Goal: Answer question/provide support: Share knowledge or assist other users

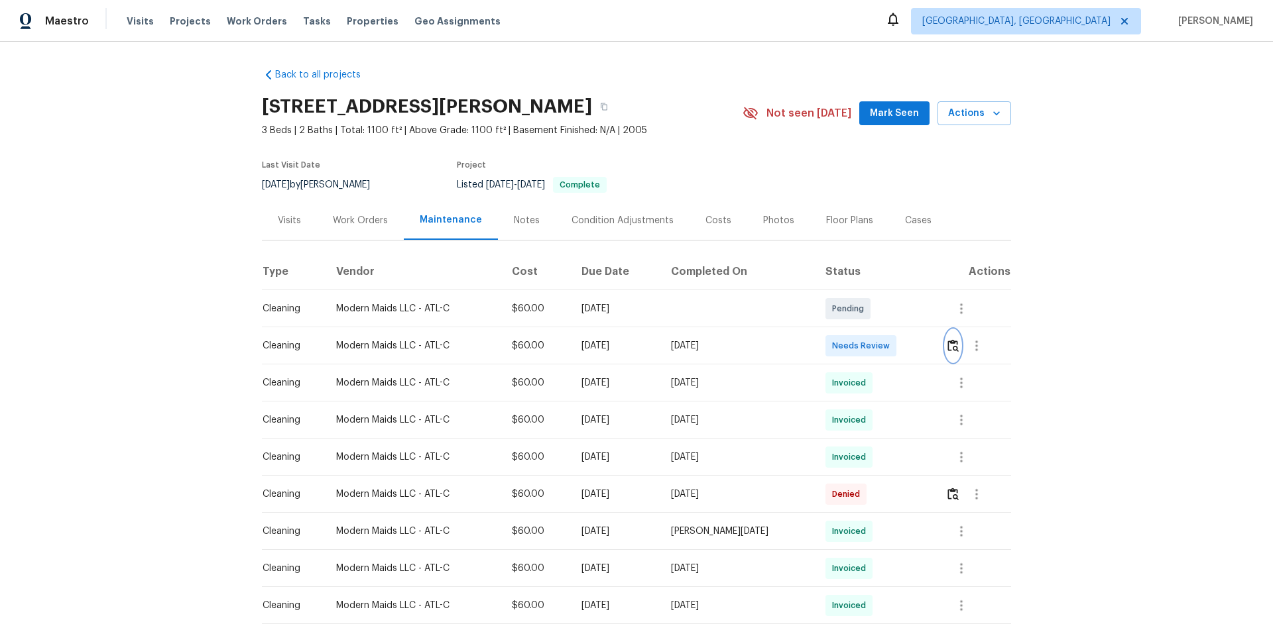
click at [685, 351] on img "button" at bounding box center [952, 345] width 11 height 13
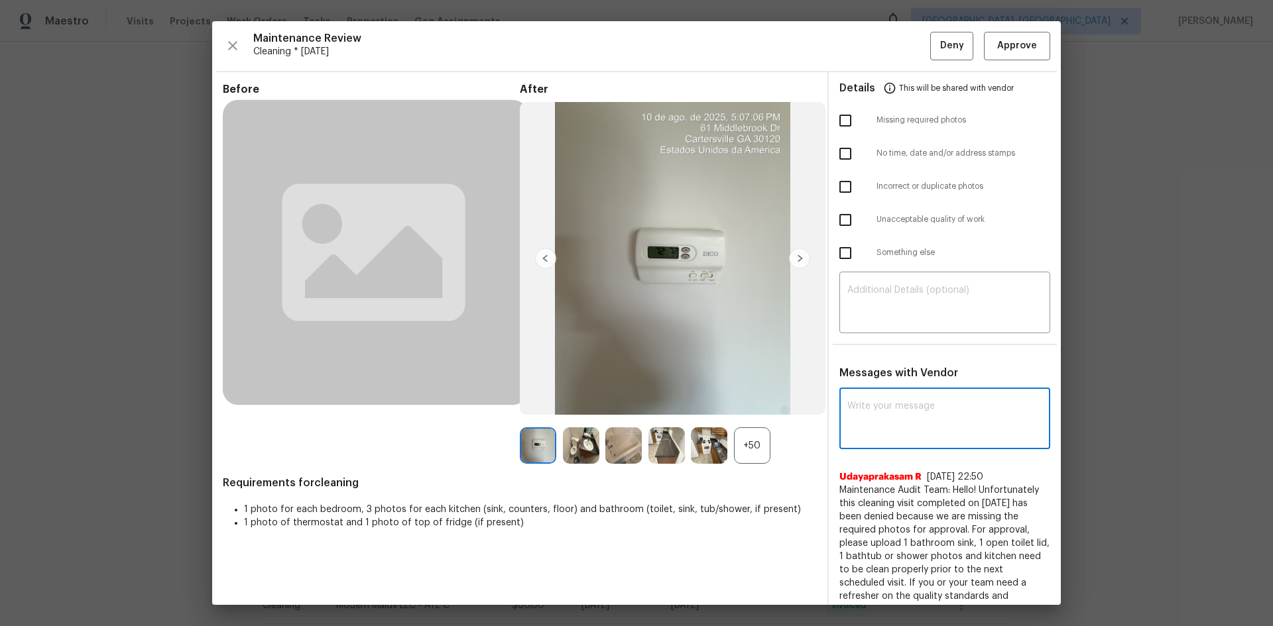
click at [685, 400] on textarea at bounding box center [944, 420] width 195 height 37
paste textarea "Maintenance Audit Team: Hello! After further review, the visit(07/31/2025) has …"
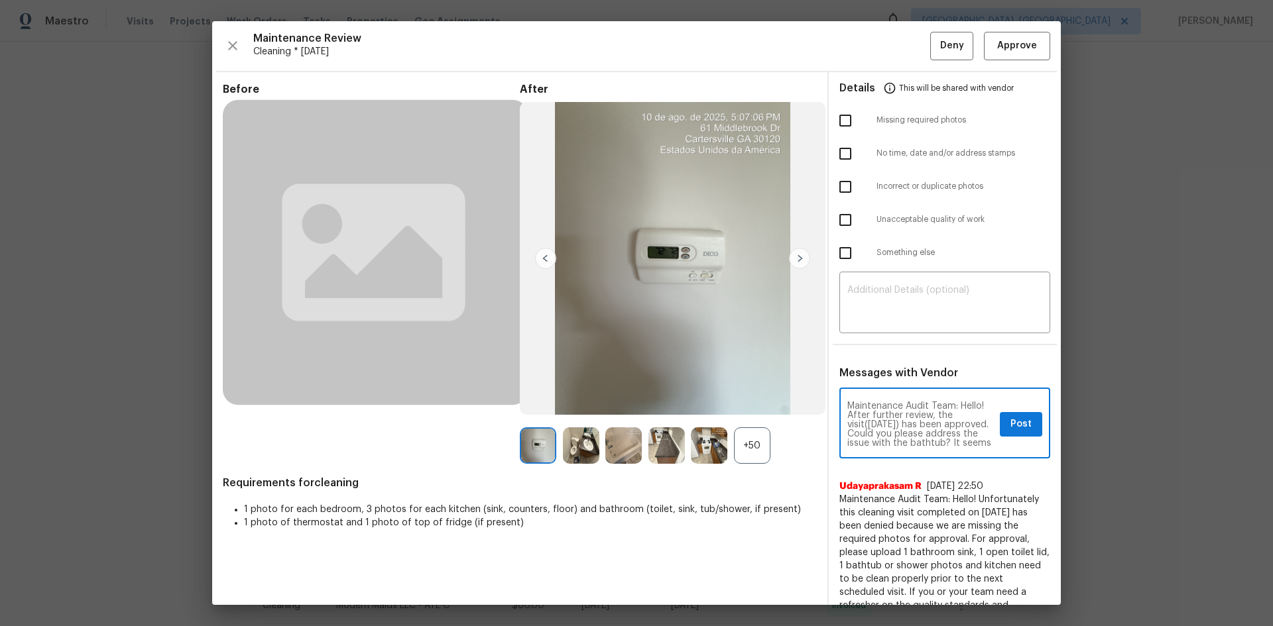
click at [685, 400] on textarea "Maintenance Audit Team: Hello! After further review, the visit(07/31/2025) has …" at bounding box center [920, 425] width 147 height 46
click at [685, 400] on textarea "Maintenance Audit Team: Hello! After further review, the visit(08//2025) has be…" at bounding box center [920, 425] width 147 height 46
click at [685, 400] on textarea "Maintenance Audit Team: Hello! After further review, the visit(08/10/2025) has …" at bounding box center [920, 425] width 147 height 46
type textarea "Maintenance Audit Team: Hello! After further review, the visit(08/10/2025) has …"
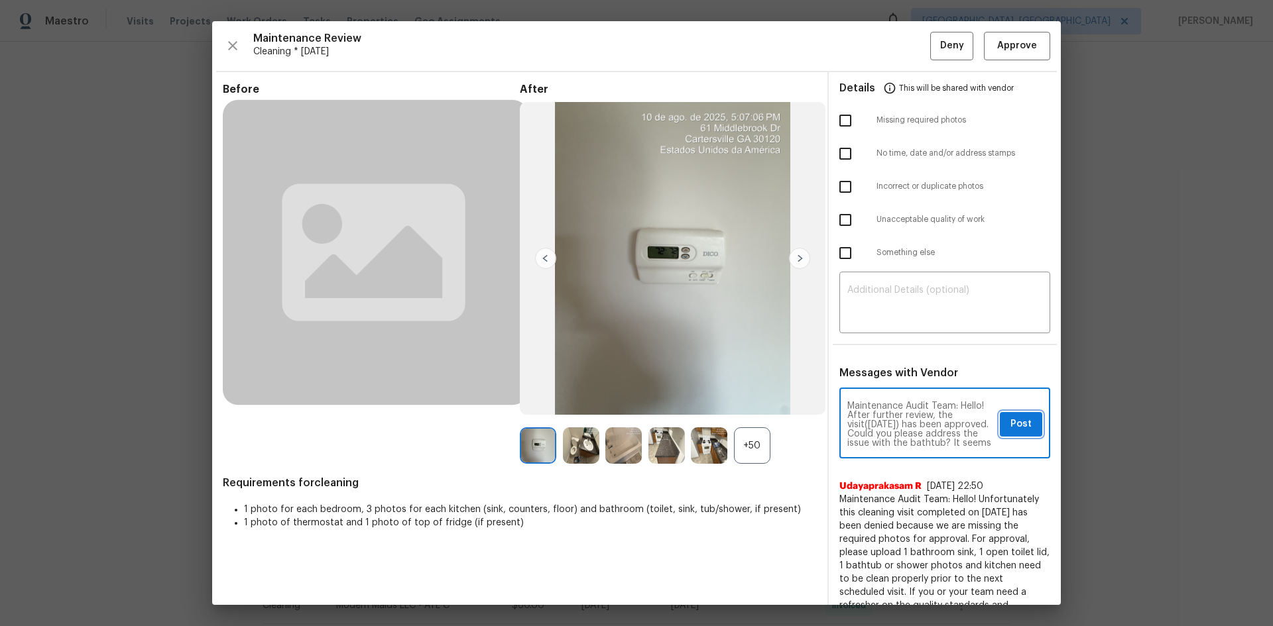
click at [685, 400] on span "Post" at bounding box center [1020, 424] width 21 height 17
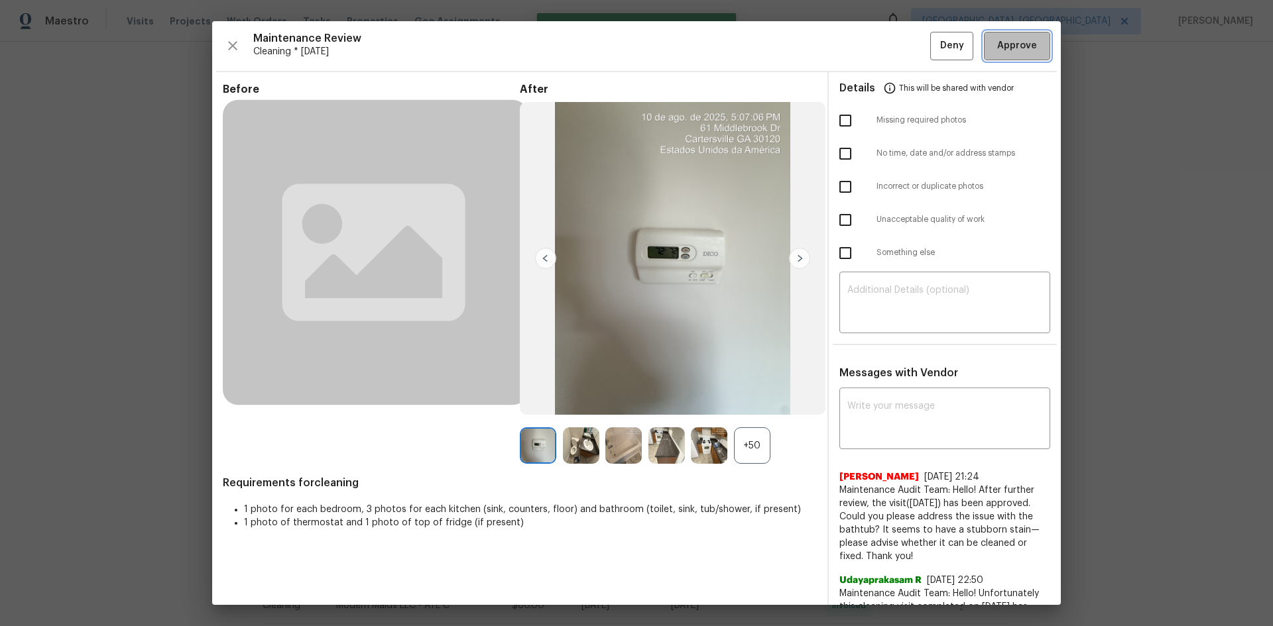
click at [685, 51] on span "Approve" at bounding box center [1017, 46] width 40 height 17
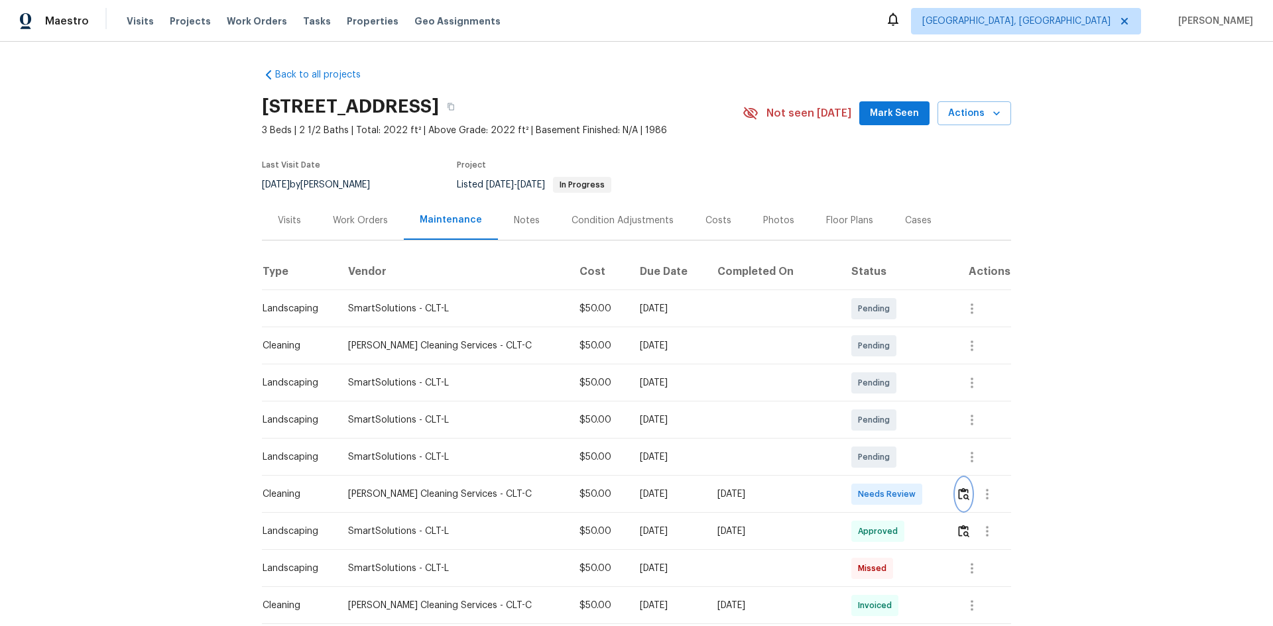
click at [685, 400] on img "button" at bounding box center [963, 494] width 11 height 13
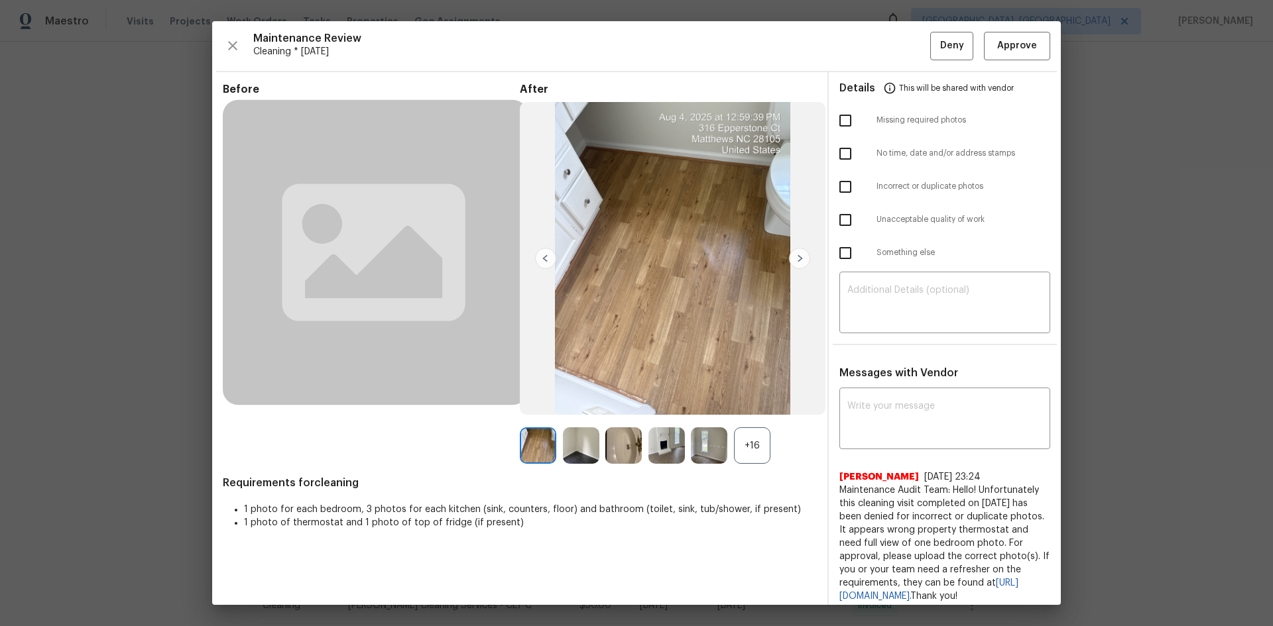
click at [685, 125] on input "checkbox" at bounding box center [845, 121] width 28 height 28
checkbox input "true"
click at [685, 217] on input "checkbox" at bounding box center [845, 220] width 28 height 28
checkbox input "true"
click at [685, 309] on textarea at bounding box center [944, 304] width 195 height 37
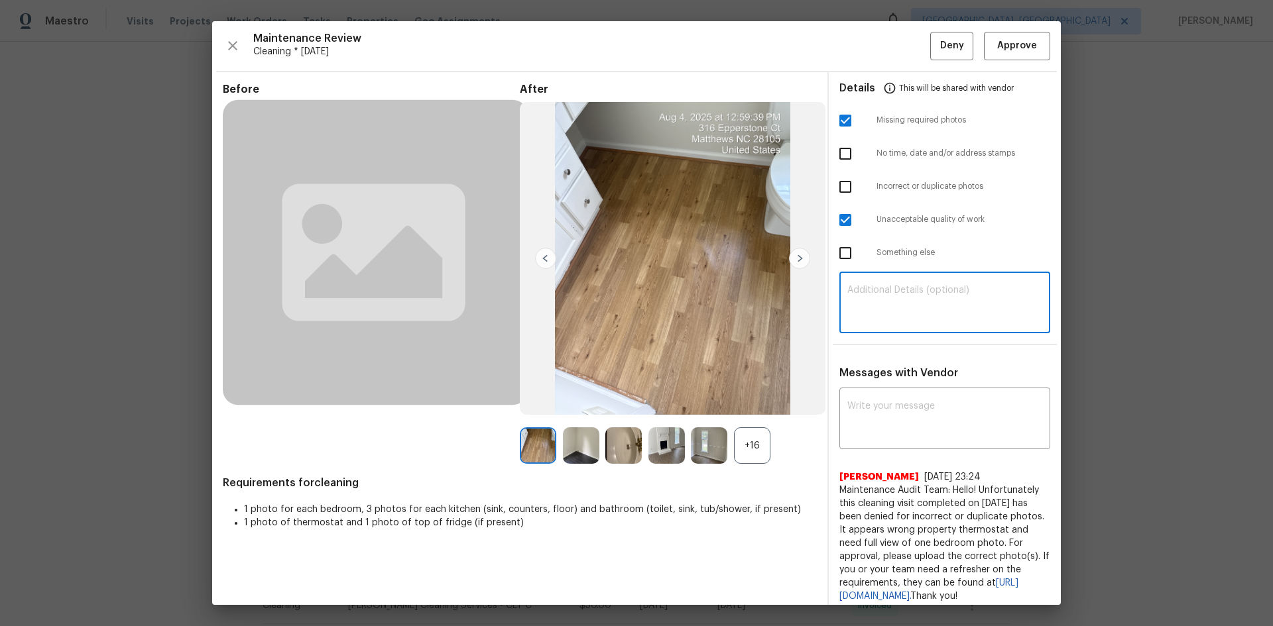
paste textarea "Maintenance Audit Team: Hello! Unfortunately, this cleaning visit completed on …"
click at [685, 307] on textarea "Maintenance Audit Team: Hello! Unfortunately, this cleaning visit completed on …" at bounding box center [944, 304] width 195 height 37
type textarea "Maintenance Audit Team: Hello! Unfortunately, this cleaning visit completed on …"
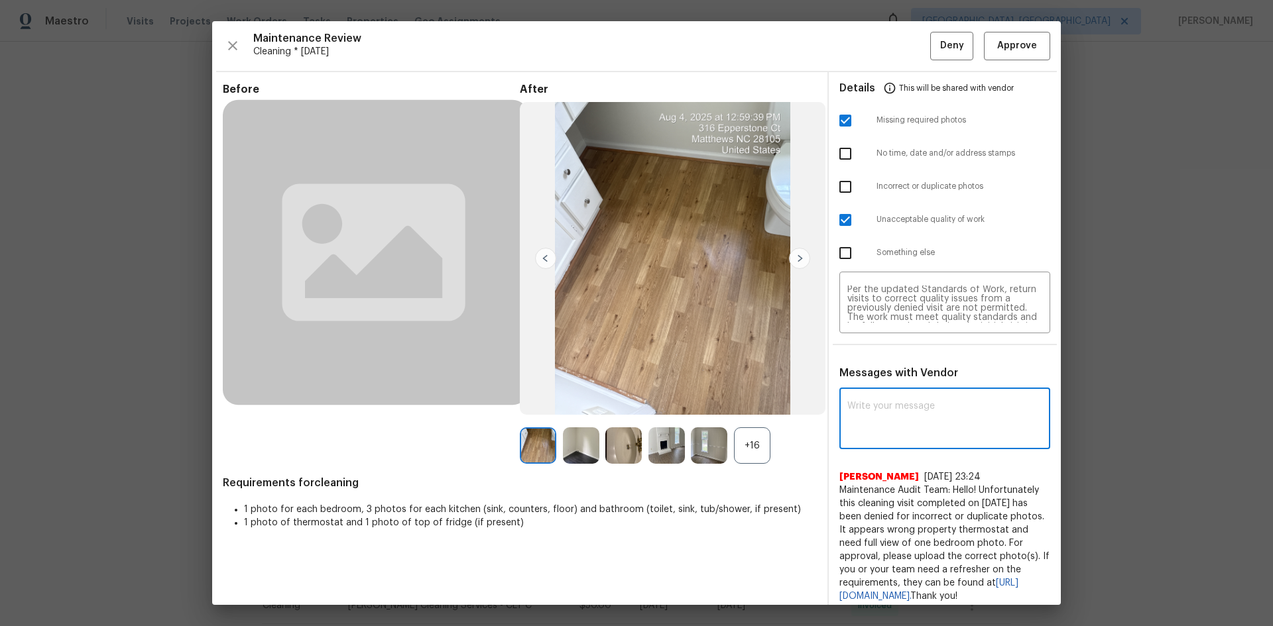
click at [685, 400] on textarea at bounding box center [944, 420] width 195 height 37
paste textarea "Maintenance Audit Team: Hello! Unfortunately, this cleaning visit completed on …"
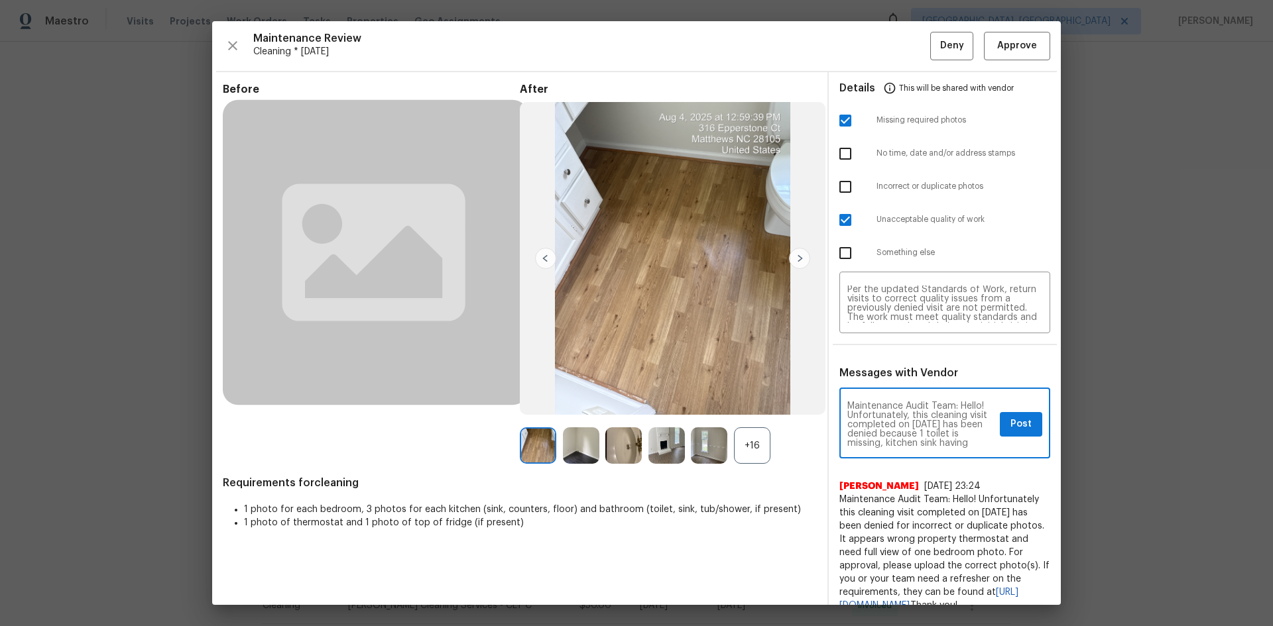
scroll to position [195, 0]
type textarea "Maintenance Audit Team: Hello! Unfortunately, this cleaning visit completed on …"
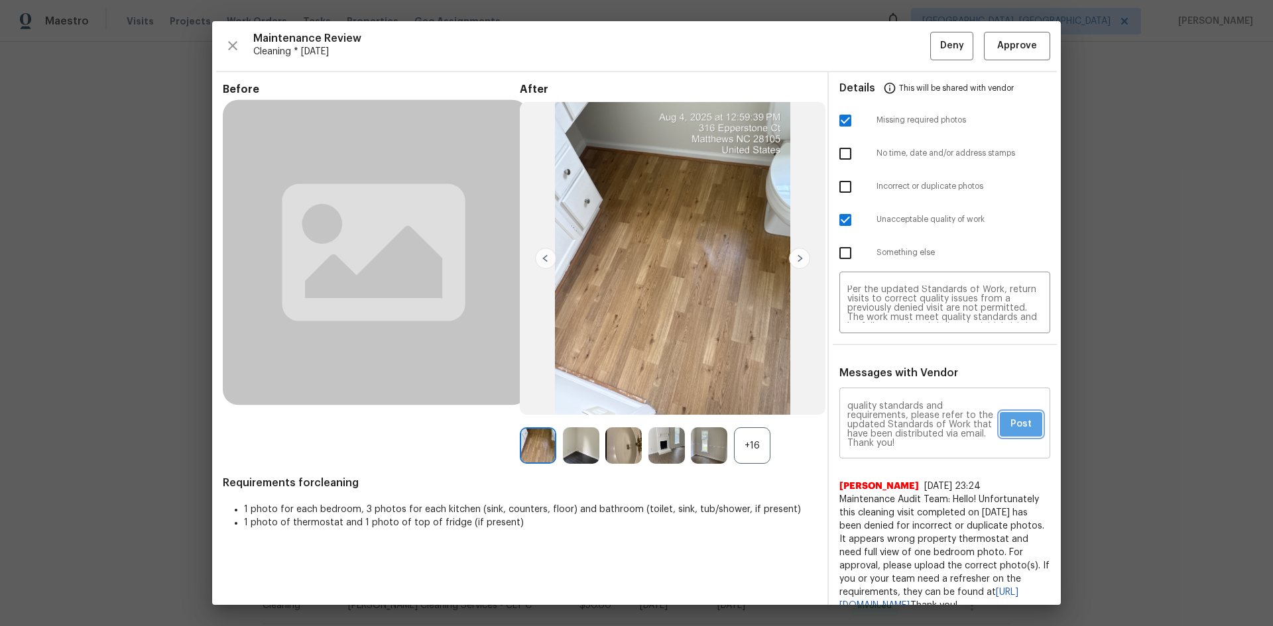
click at [685, 400] on span "Post" at bounding box center [1020, 424] width 21 height 17
click at [685, 53] on span "Deny" at bounding box center [952, 46] width 24 height 17
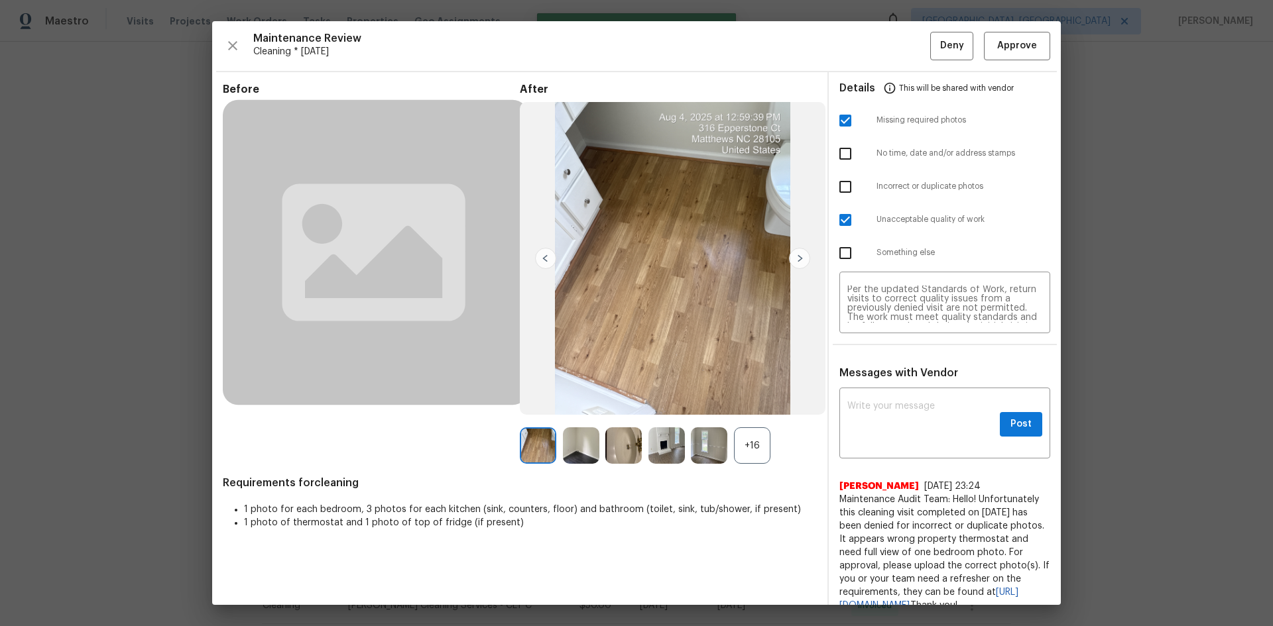
scroll to position [0, 0]
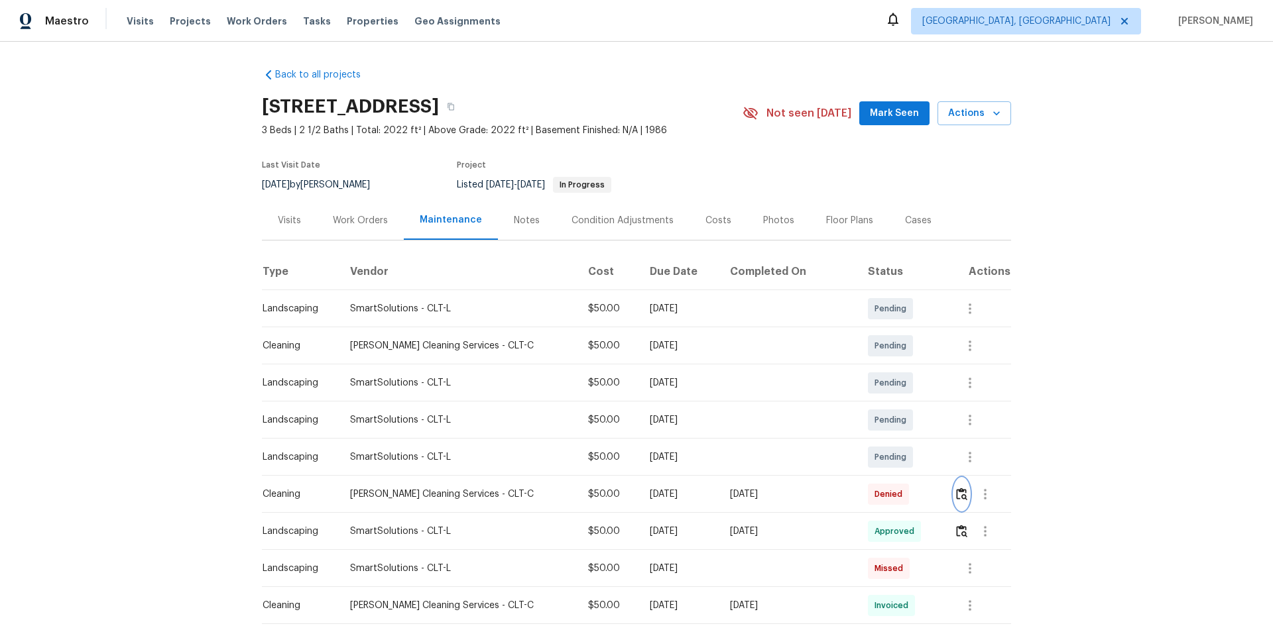
click at [905, 419] on img "button" at bounding box center [961, 494] width 11 height 13
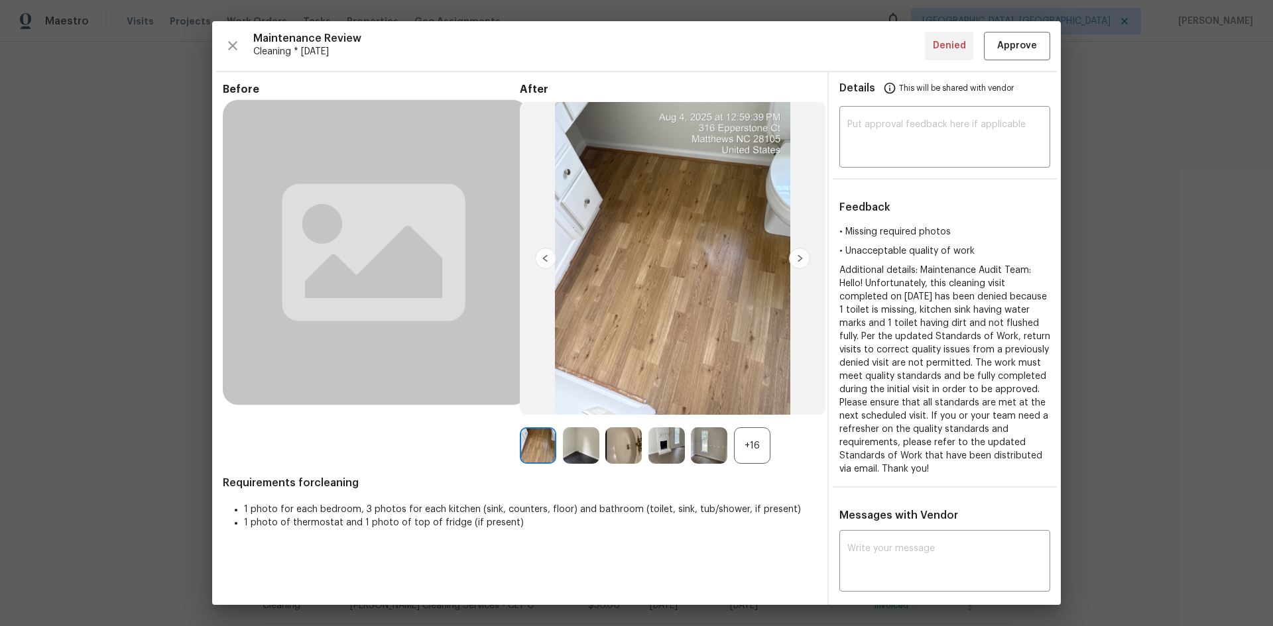
click at [755, 419] on div "+16" at bounding box center [752, 446] width 36 height 36
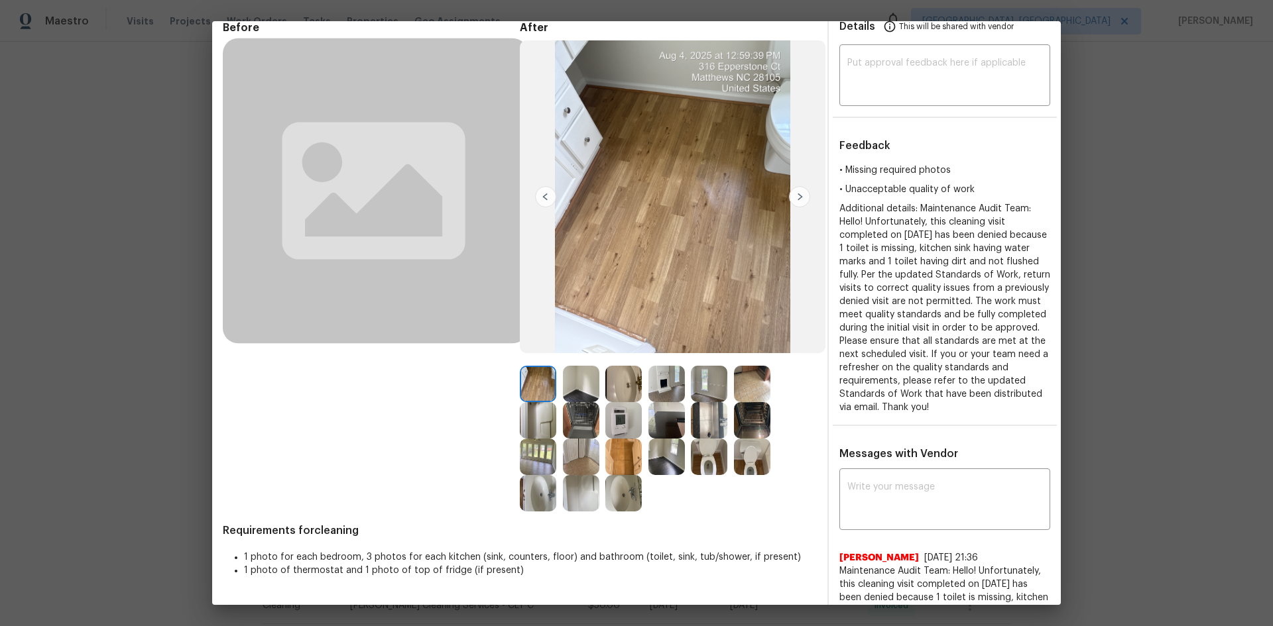
scroll to position [133, 0]
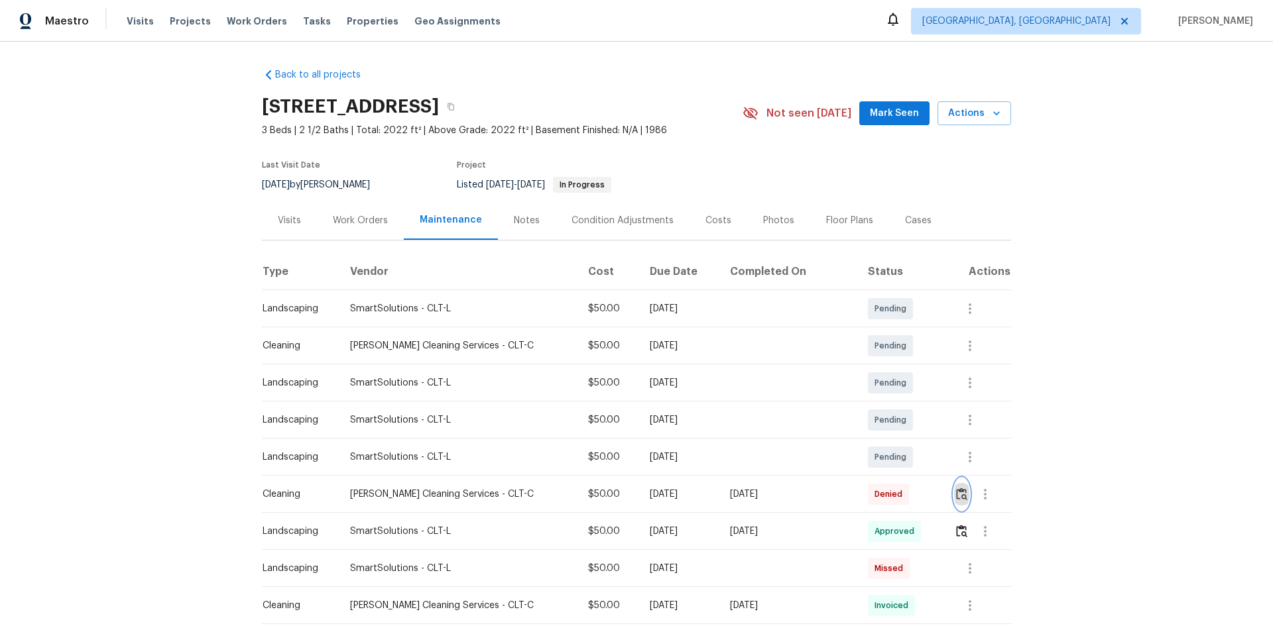
click at [905, 419] on img "button" at bounding box center [961, 494] width 11 height 13
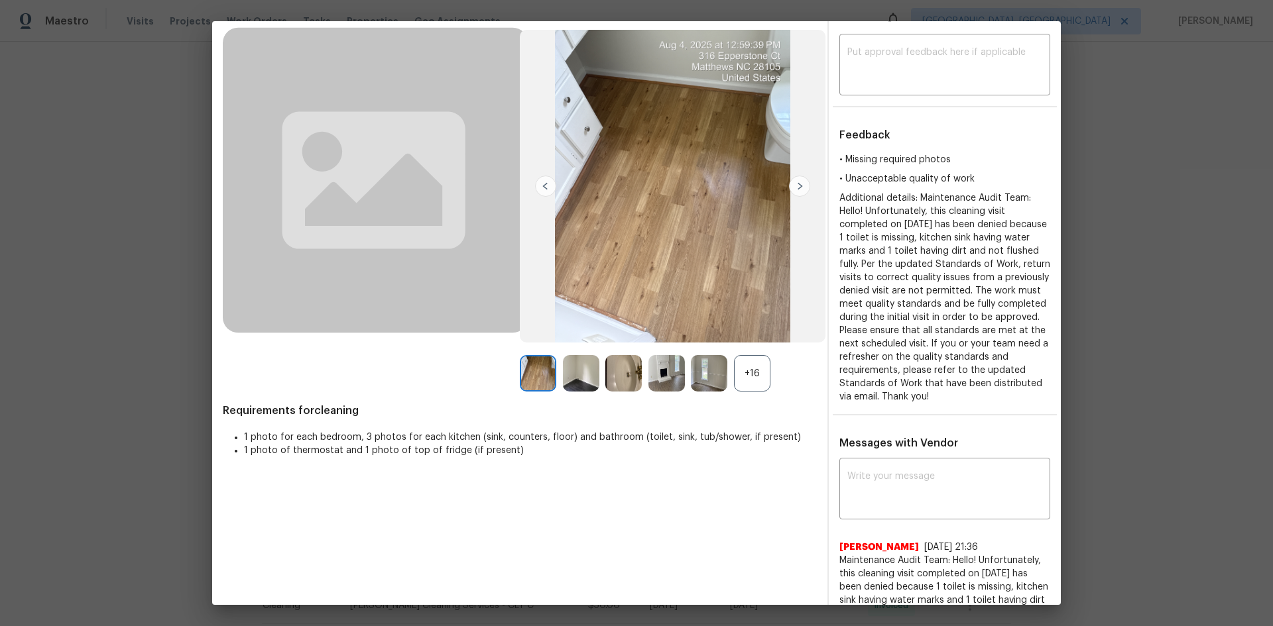
scroll to position [133, 0]
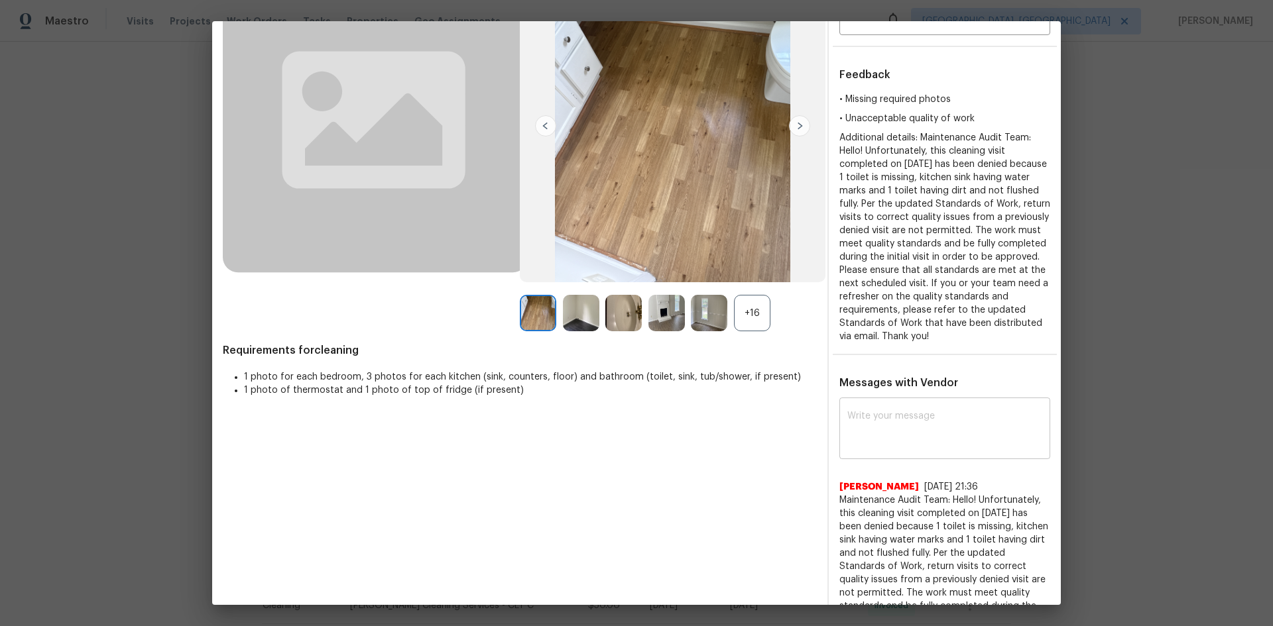
click at [870, 419] on textarea at bounding box center [944, 430] width 195 height 37
paste textarea "Please disregard the previous denial reason and consider this one and do the ne…"
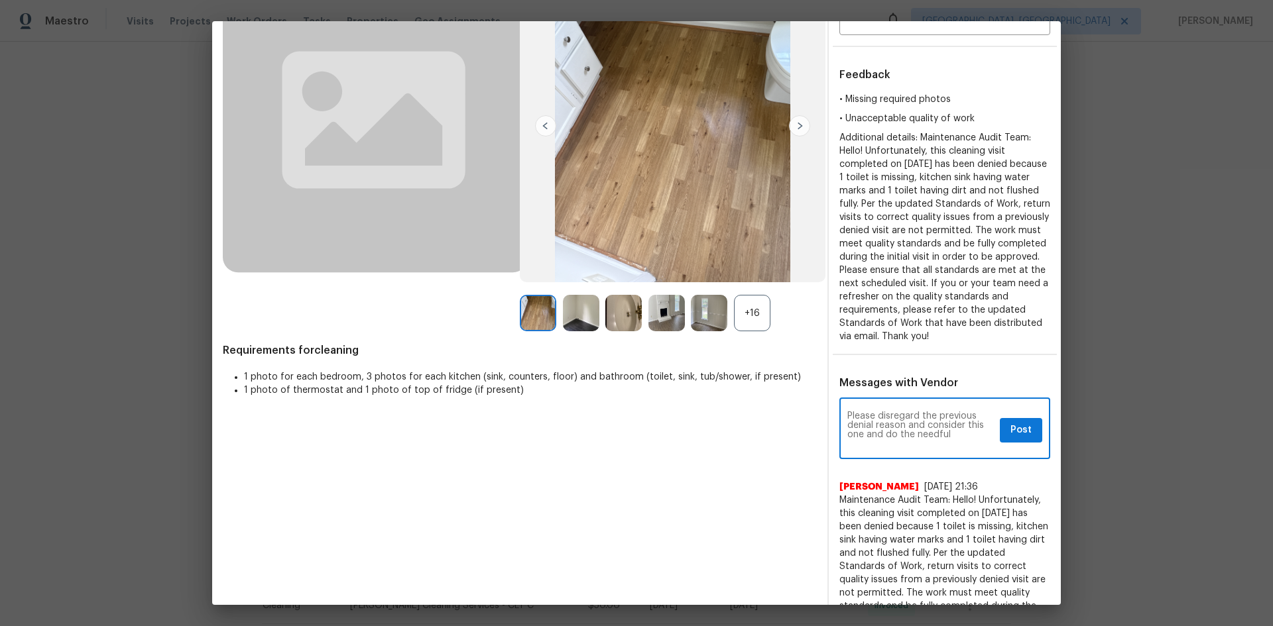
type textarea "Please disregard the previous denial reason and consider this one and do the ne…"
click at [905, 419] on button "Post" at bounding box center [1021, 430] width 42 height 25
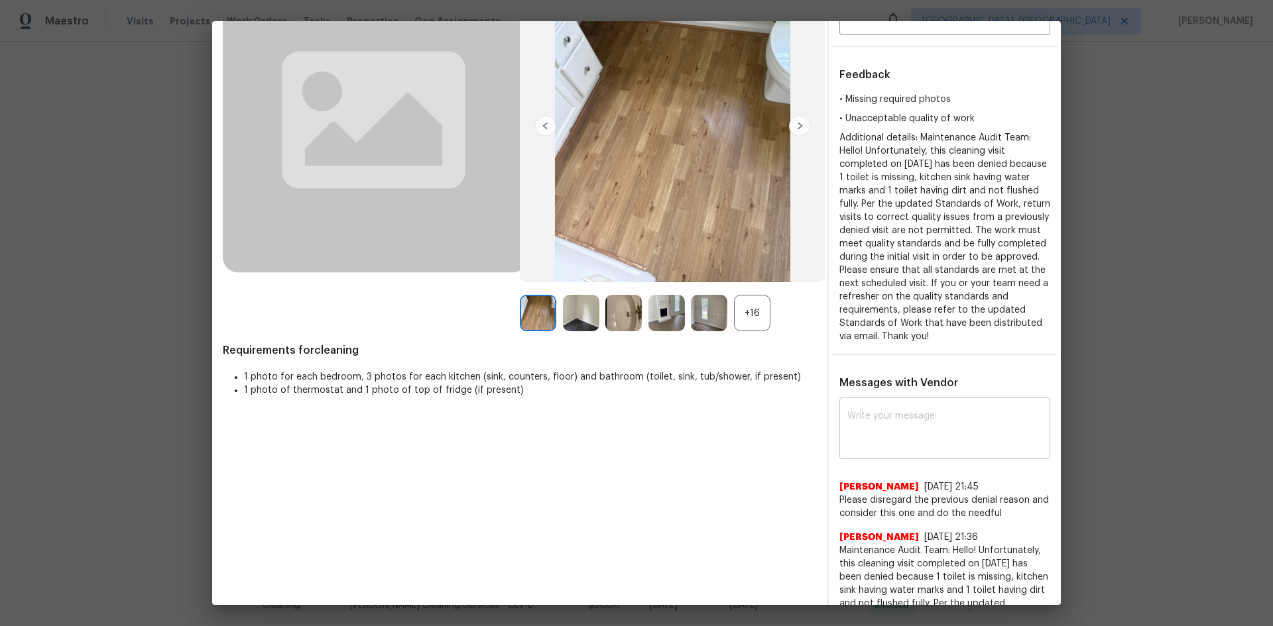
click at [905, 419] on textarea at bounding box center [944, 430] width 195 height 37
paste textarea "Maintenance Audit Team: Hello! Unfortunately, this cleaning visit completed on …"
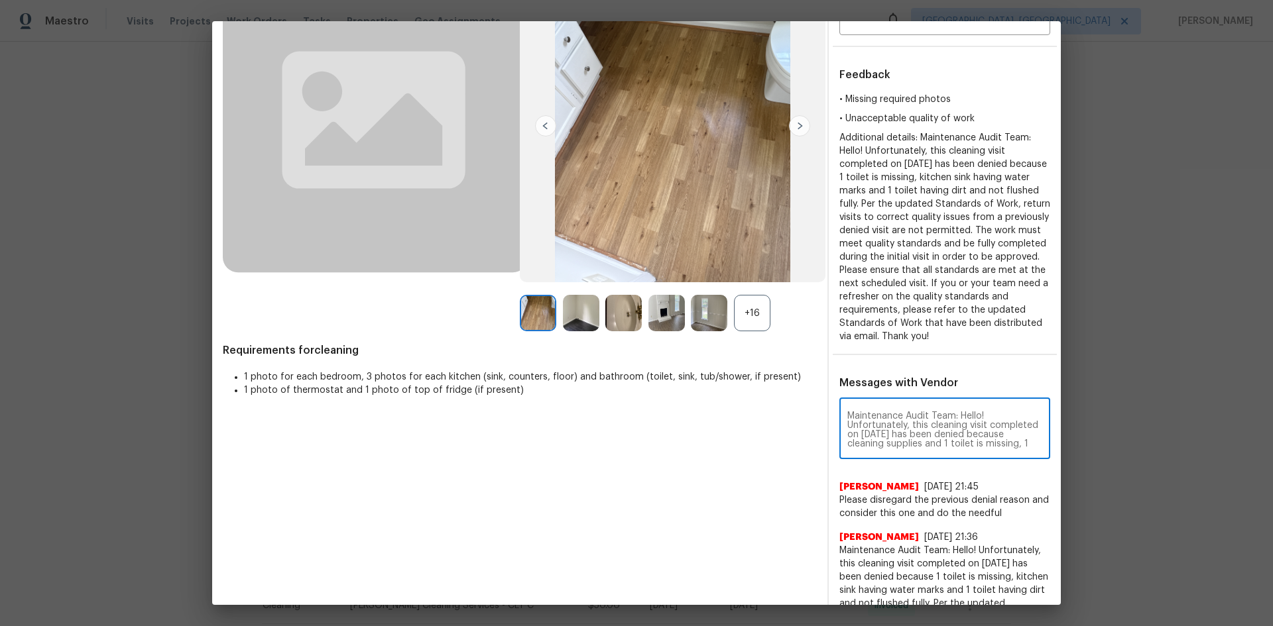
scroll to position [204, 0]
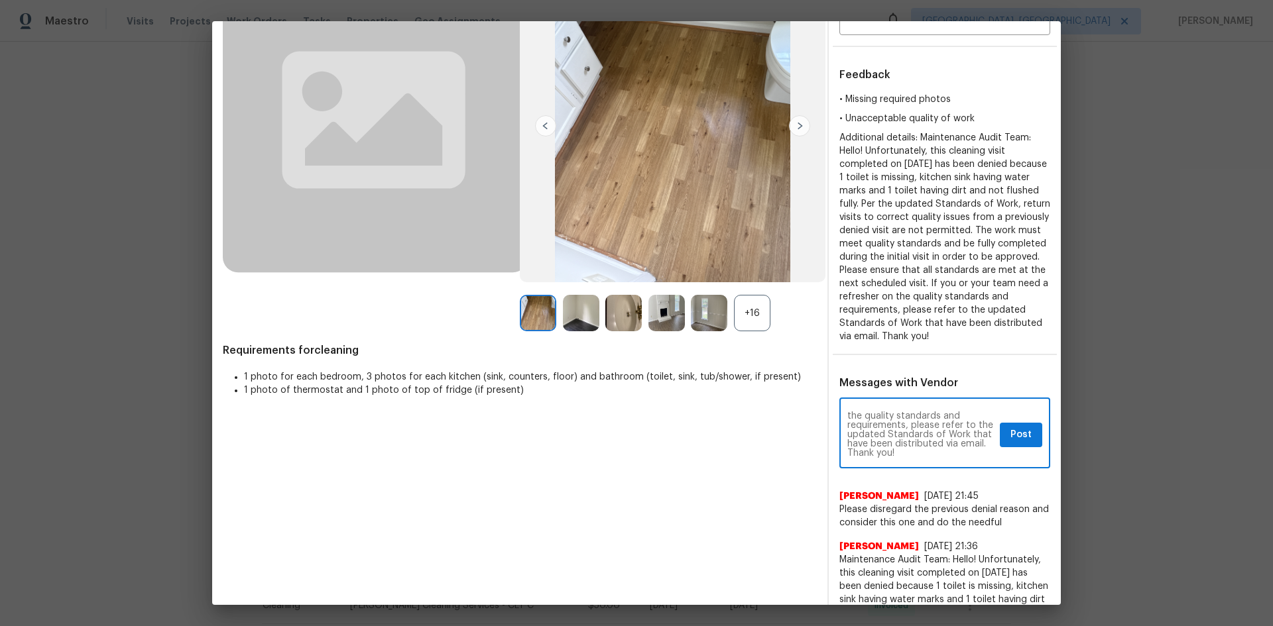
type textarea "Maintenance Audit Team: Hello! Unfortunately, this cleaning visit completed on …"
click at [905, 419] on span "Post" at bounding box center [1020, 435] width 21 height 17
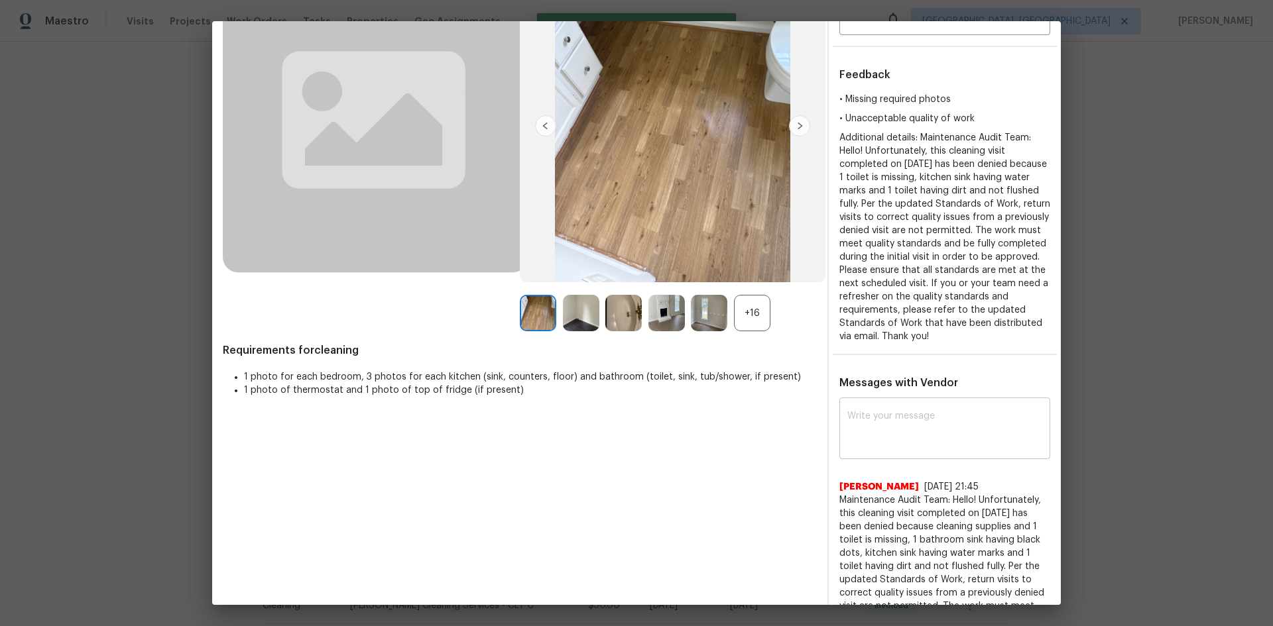
scroll to position [0, 0]
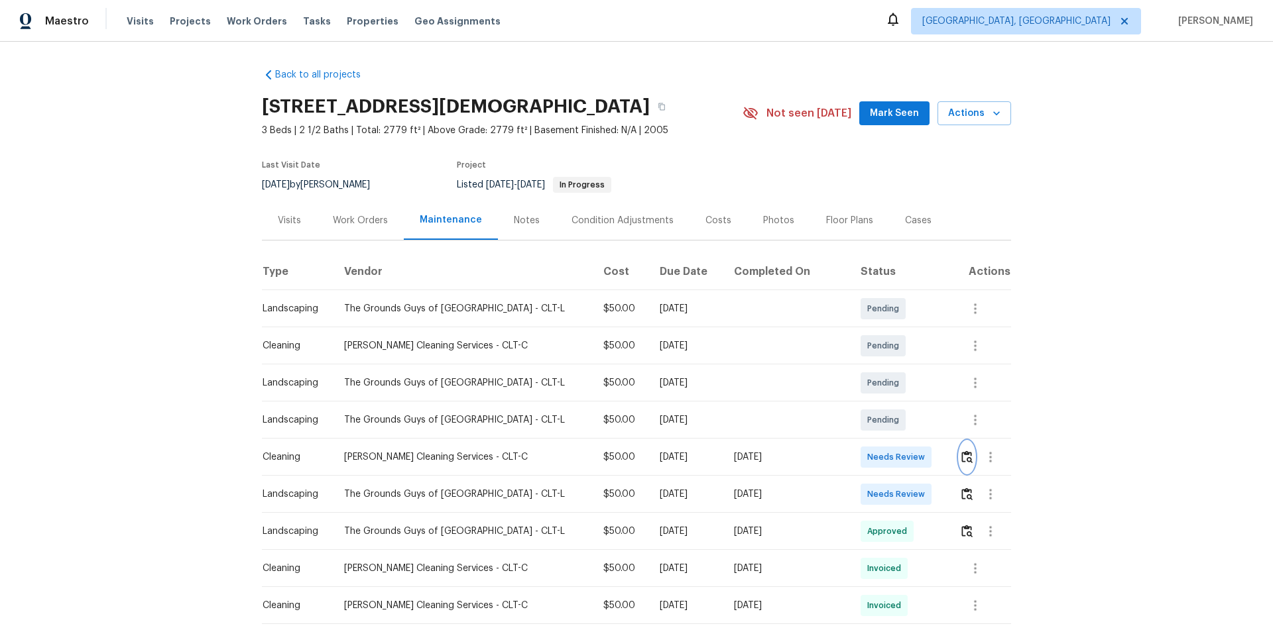
click at [905, 419] on img "button" at bounding box center [966, 457] width 11 height 13
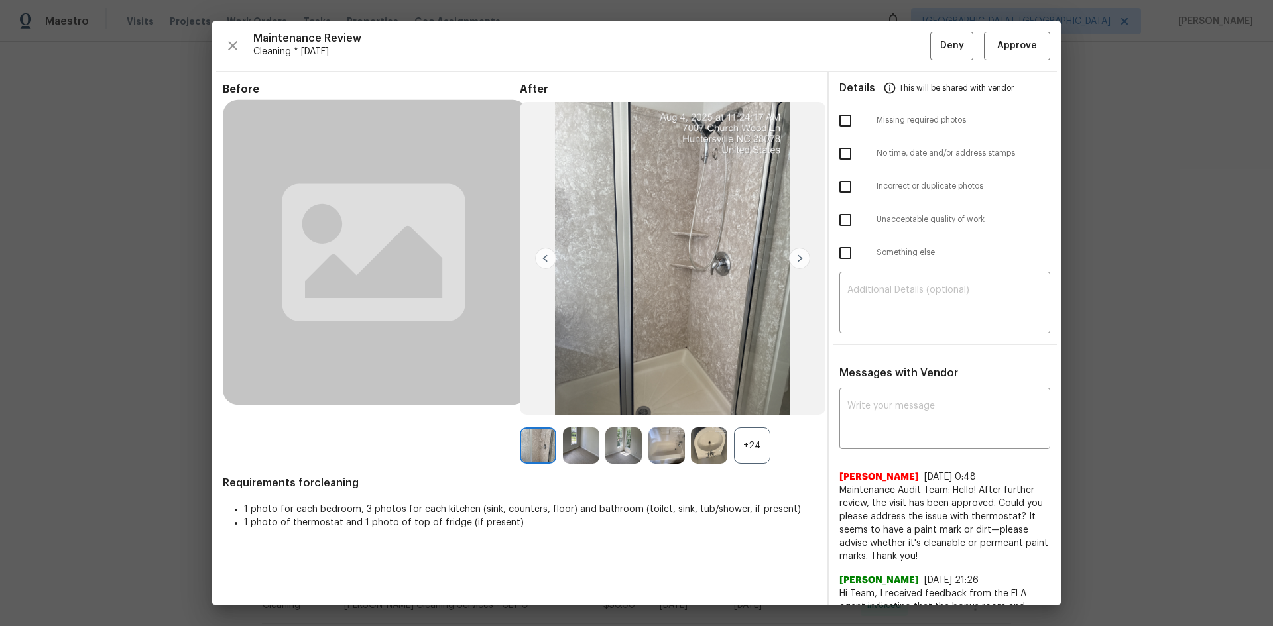
click at [836, 222] on input "checkbox" at bounding box center [845, 220] width 28 height 28
checkbox input "true"
click at [905, 319] on textarea at bounding box center [944, 304] width 195 height 37
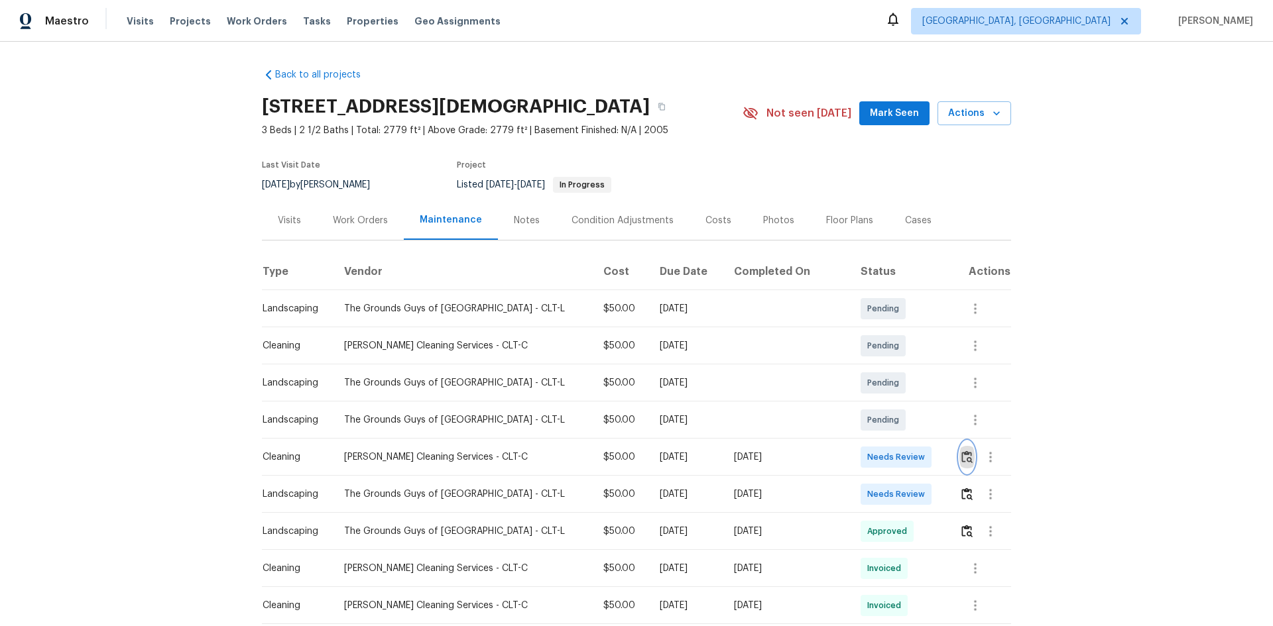
click at [905, 419] on button "button" at bounding box center [966, 457] width 15 height 32
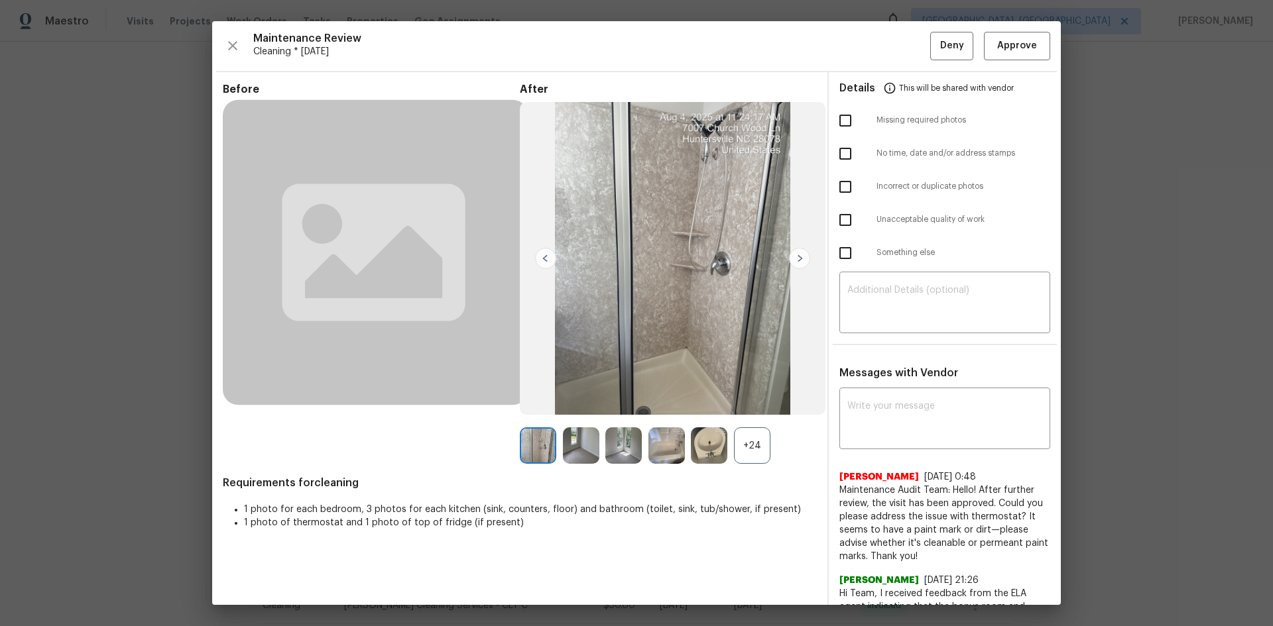
click at [838, 224] on input "checkbox" at bounding box center [845, 220] width 28 height 28
checkbox input "true"
click at [905, 302] on textarea at bounding box center [944, 304] width 195 height 37
paste textarea "Maintenance Audit Team: Hello! Unfortunately, this cleaning visit completed on …"
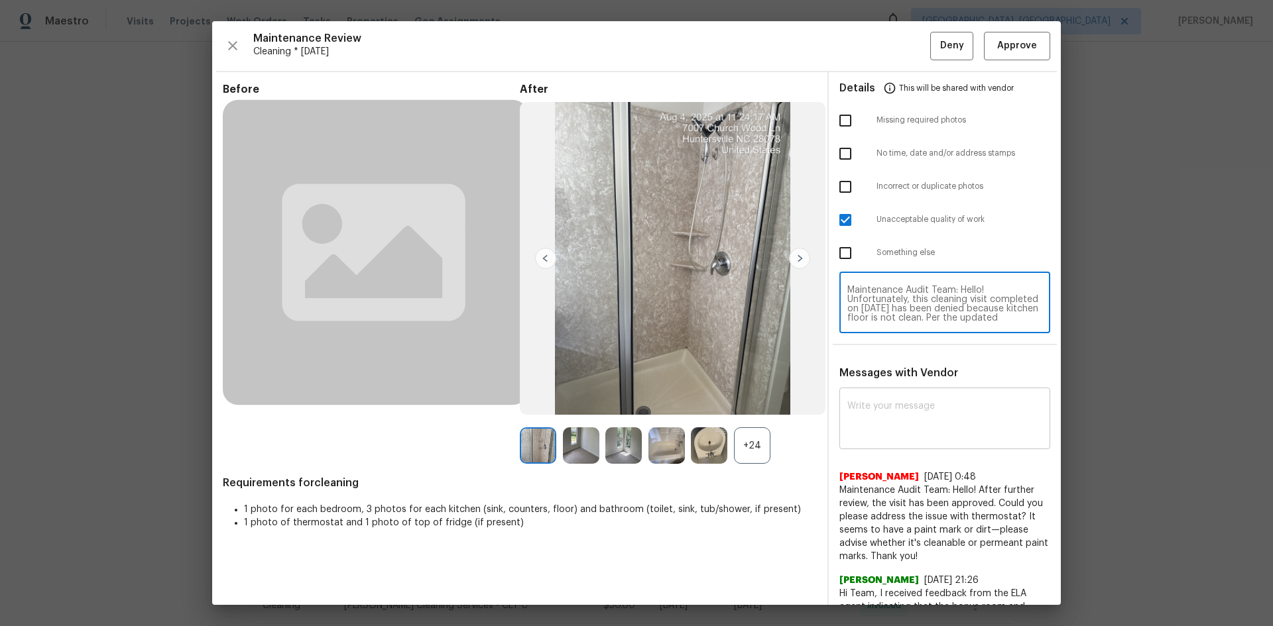
type textarea "Maintenance Audit Team: Hello! Unfortunately, this cleaning visit completed on …"
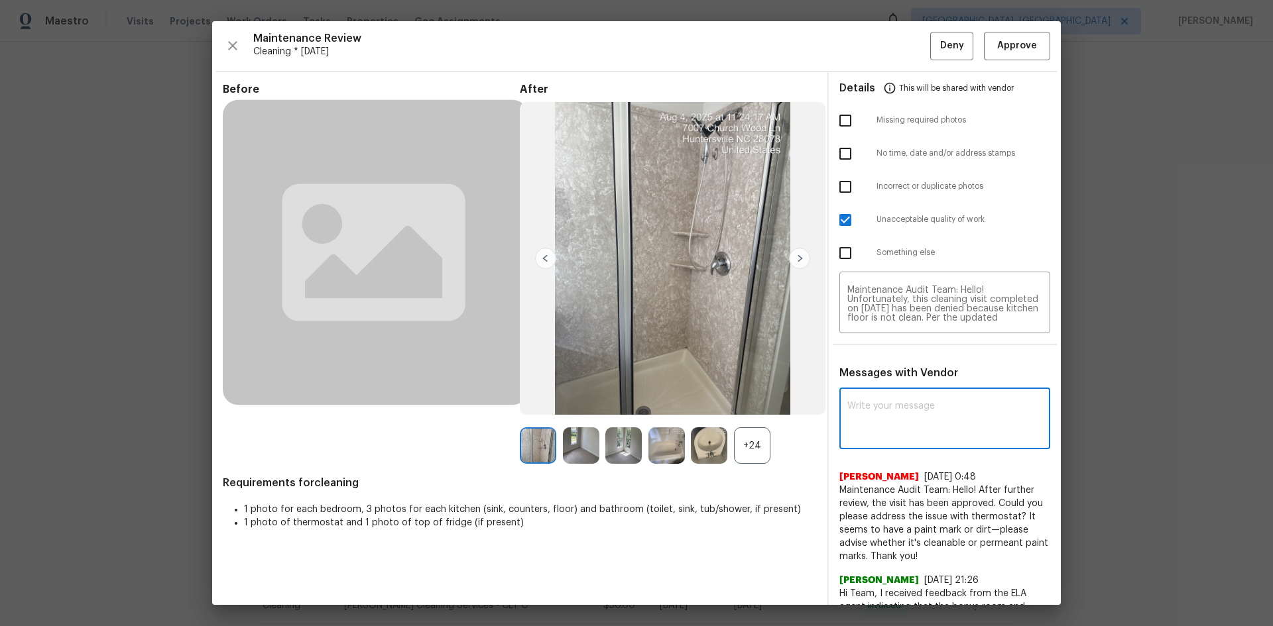
click at [895, 409] on textarea at bounding box center [944, 420] width 195 height 37
paste textarea "Maintenance Audit Team: Hello! Unfortunately, this cleaning visit completed on …"
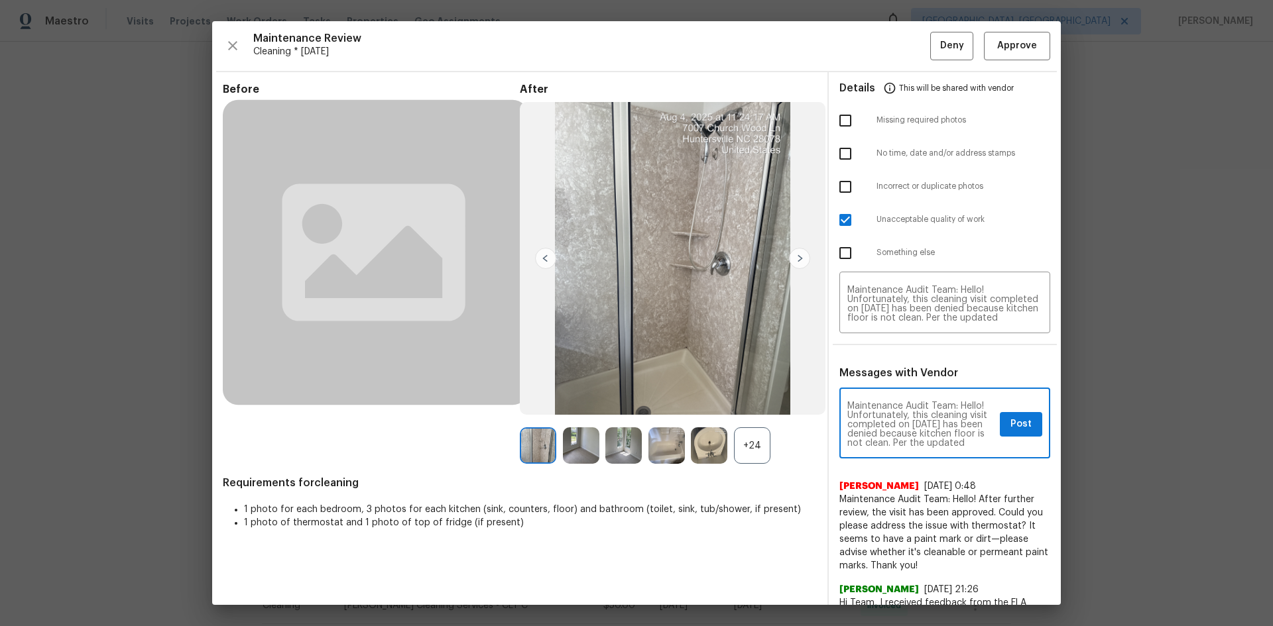
type textarea "Maintenance Audit Team: Hello! Unfortunately, this cleaning visit completed on …"
click at [905, 416] on span "Post" at bounding box center [1020, 424] width 21 height 17
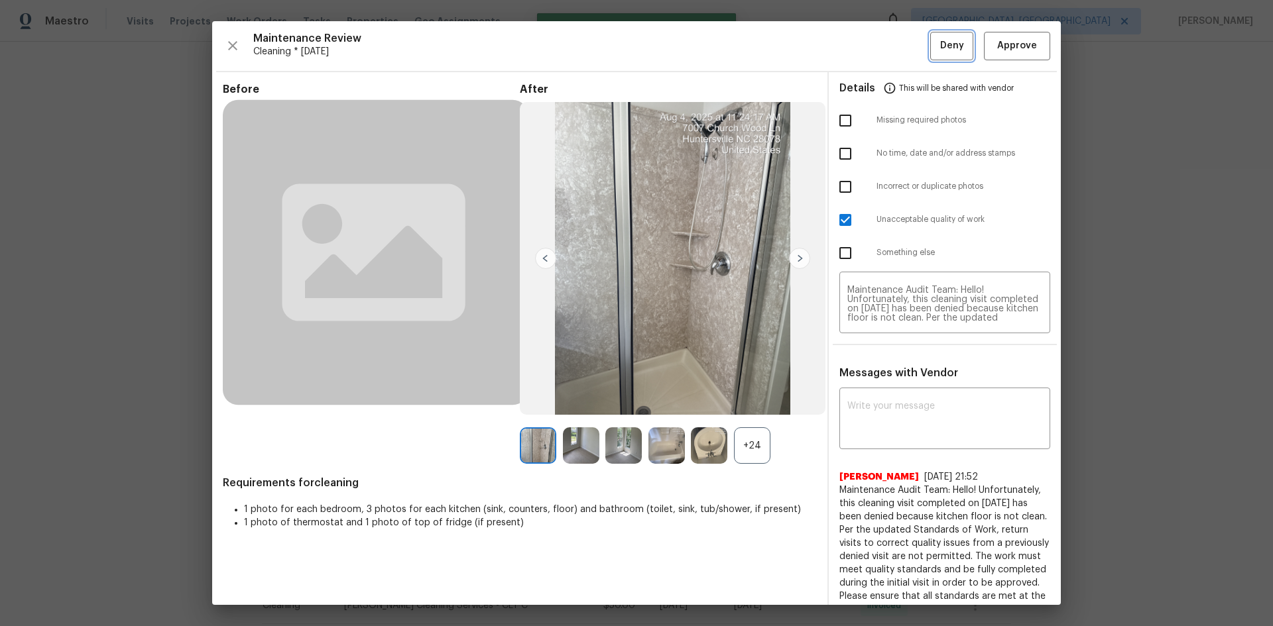
click at [905, 44] on span "Deny" at bounding box center [952, 46] width 24 height 17
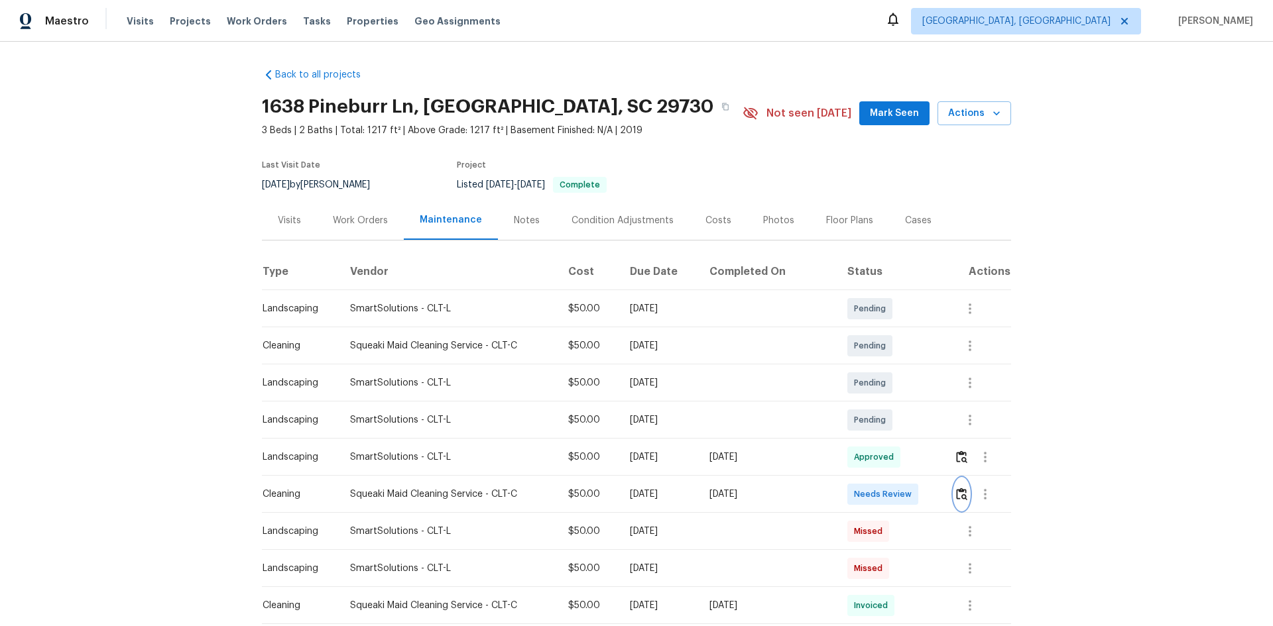
click at [905, 419] on img "button" at bounding box center [961, 494] width 11 height 13
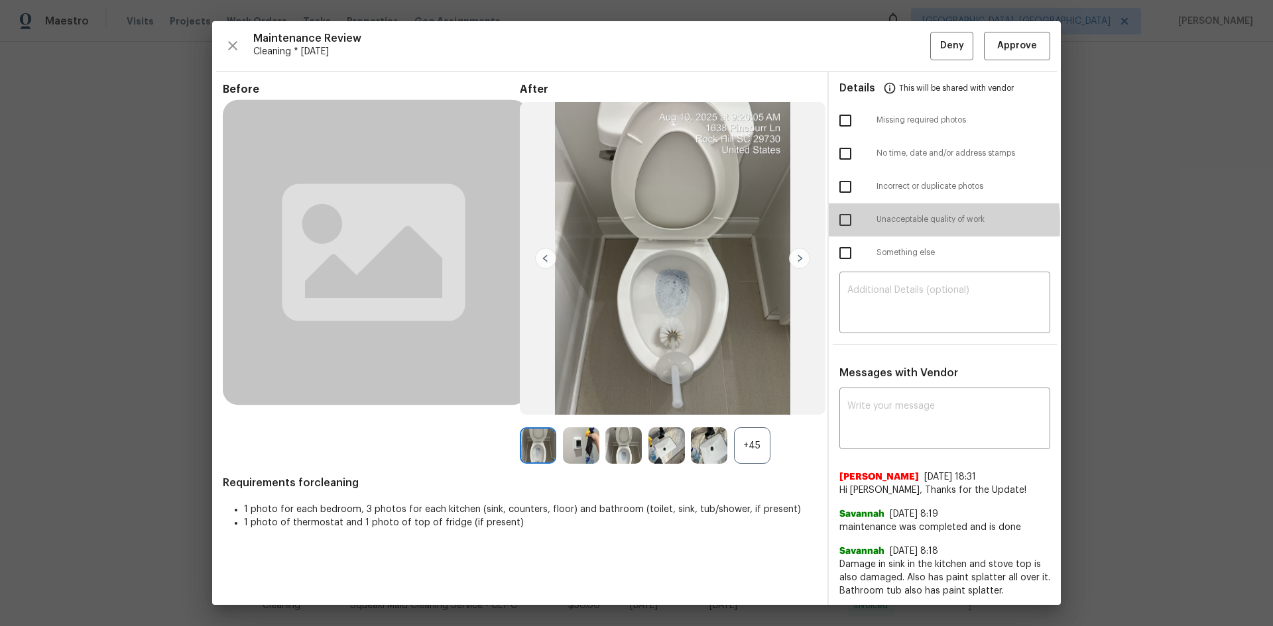
click at [844, 223] on input "checkbox" at bounding box center [845, 220] width 28 height 28
click at [839, 219] on input "checkbox" at bounding box center [845, 220] width 28 height 28
checkbox input "false"
click at [837, 262] on input "checkbox" at bounding box center [845, 253] width 28 height 28
checkbox input "true"
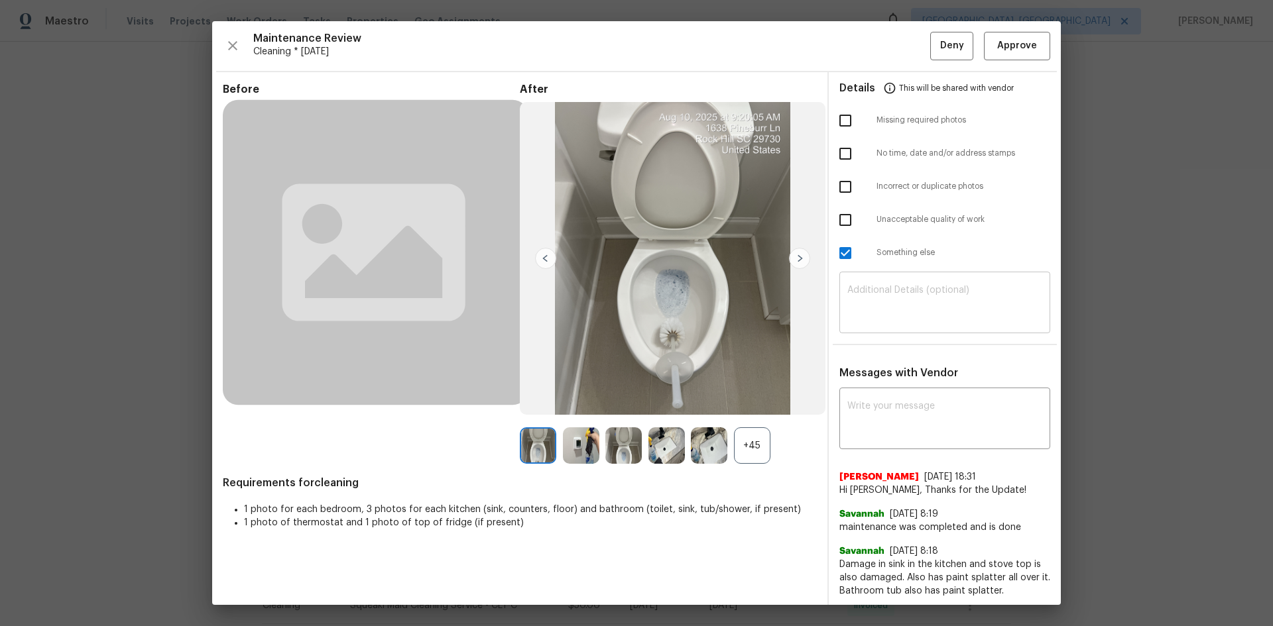
click at [875, 302] on textarea at bounding box center [944, 304] width 195 height 37
click at [905, 303] on textarea at bounding box center [944, 304] width 195 height 37
paste textarea "Maintenance Audit Team: Hello! Unfortunately, this cleaning visit completed on …"
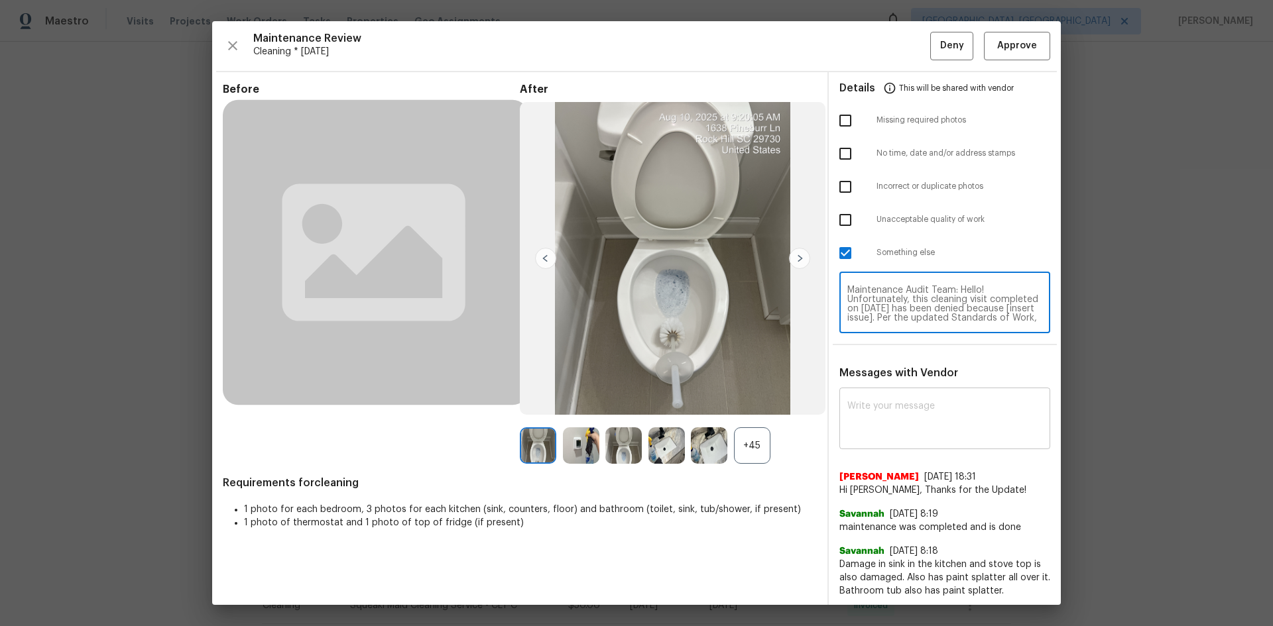
type textarea "Maintenance Audit Team: Hello! Unfortunately, this cleaning visit completed on …"
click at [901, 412] on textarea at bounding box center [944, 420] width 195 height 37
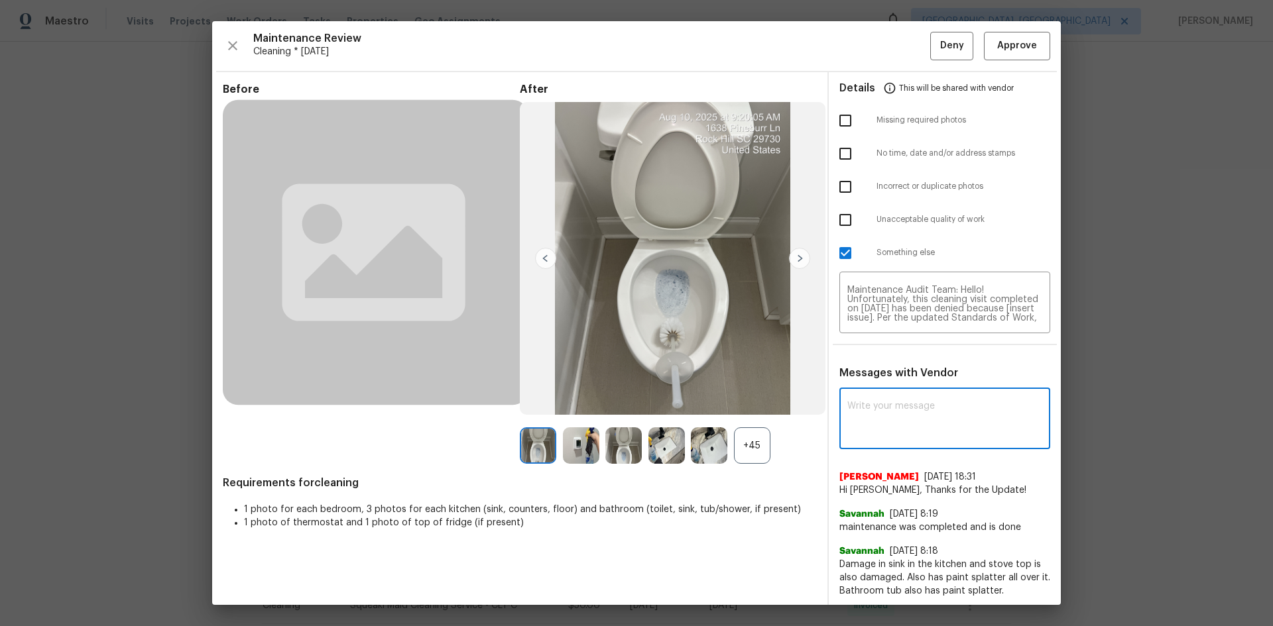
paste textarea "Maintenance Audit Team: Hello! Unfortunately, this cleaning visit completed on …"
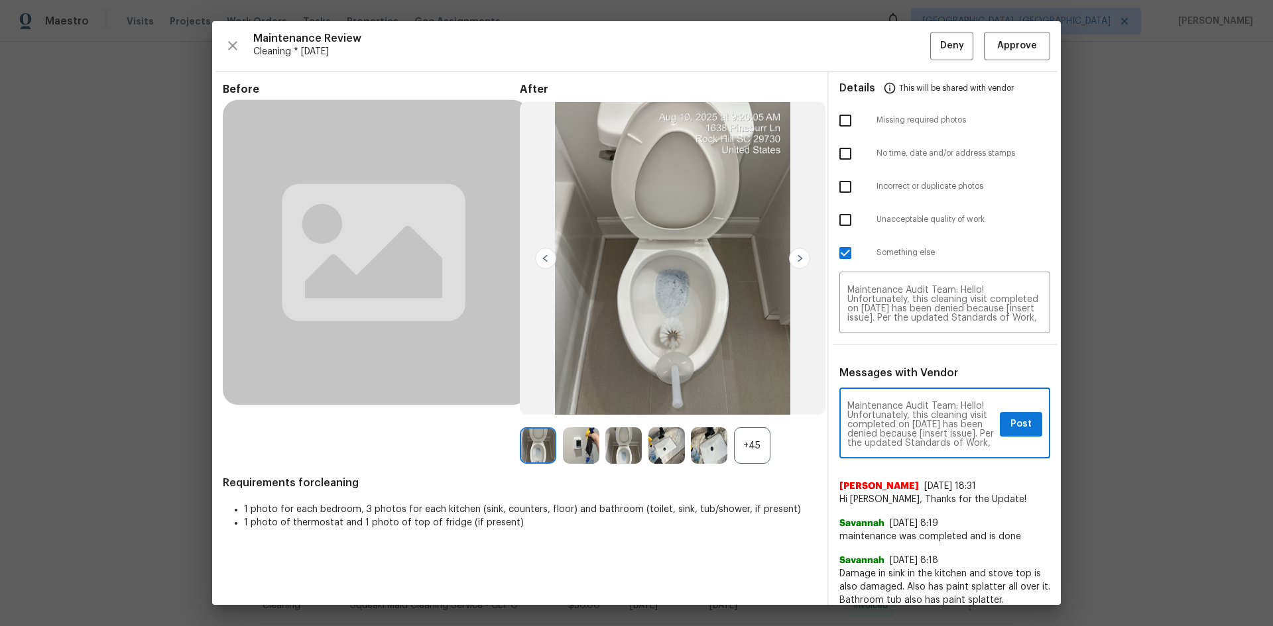
scroll to position [167, 0]
type textarea "Maintenance Audit Team: Hello! Unfortunately, this cleaning visit completed on …"
click at [905, 419] on span "Post" at bounding box center [1020, 424] width 21 height 17
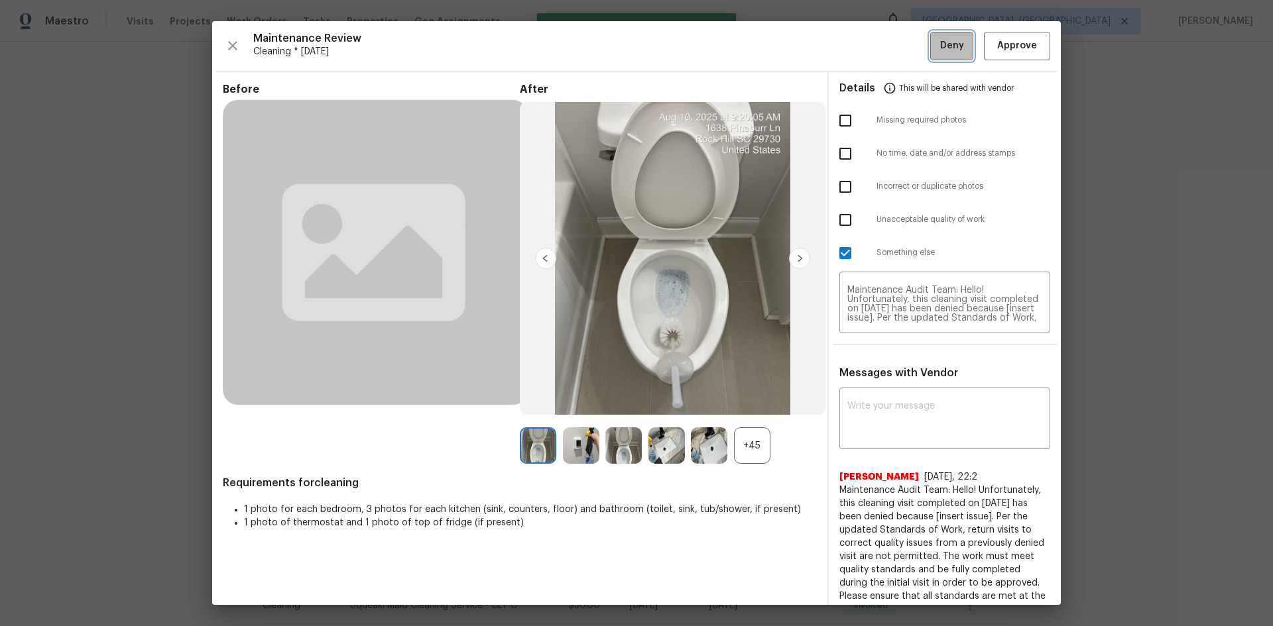
click at [905, 43] on span "Deny" at bounding box center [952, 46] width 24 height 17
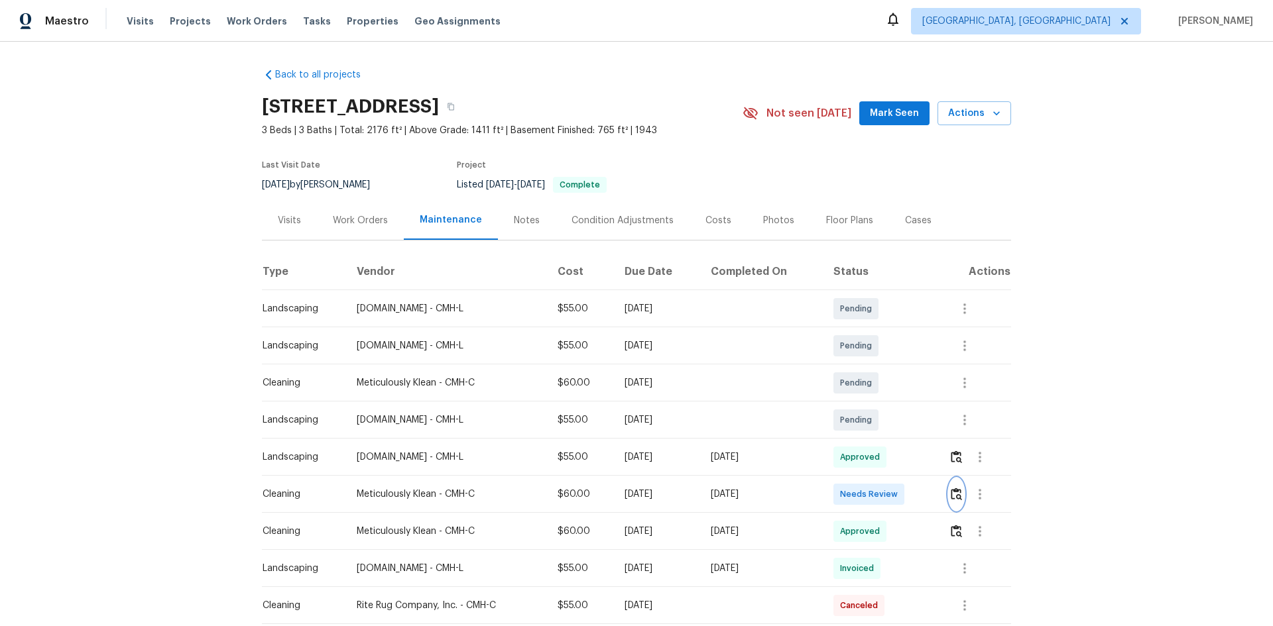
click at [685, 400] on img "button" at bounding box center [955, 494] width 11 height 13
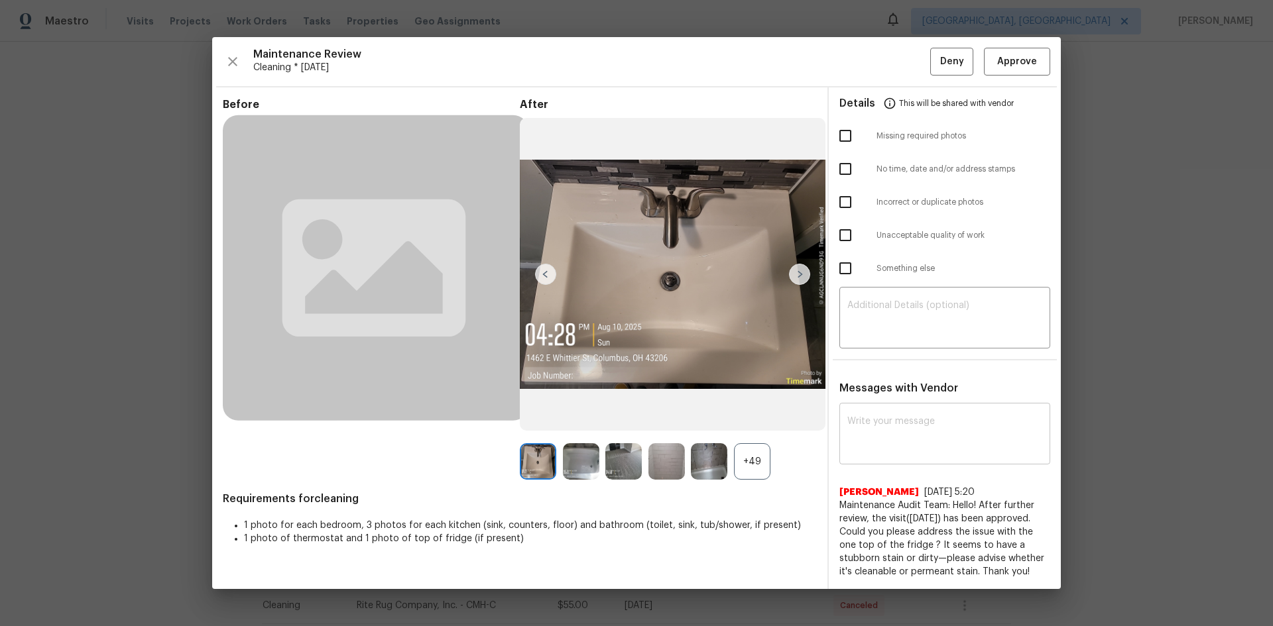
click at [685, 400] on textarea at bounding box center [944, 435] width 195 height 37
paste textarea "Maintenance Audit Team: Hello! After further review, the visit([DATE]) has been…"
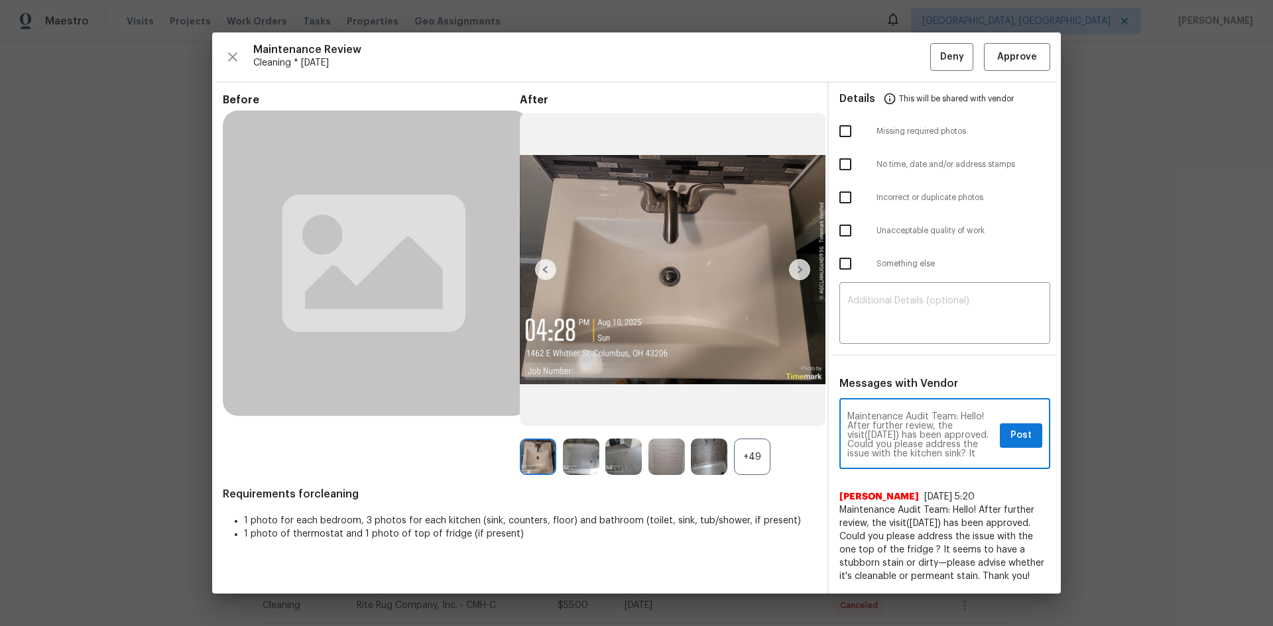
click at [685, 400] on textarea "Maintenance Audit Team: Hello! After further review, the visit([DATE]) has been…" at bounding box center [920, 435] width 147 height 46
paste textarea "Hello! After further review, the visit on [DATE], has been approved. Could you …"
drag, startPoint x: 885, startPoint y: 428, endPoint x: 869, endPoint y: 436, distance: 17.8
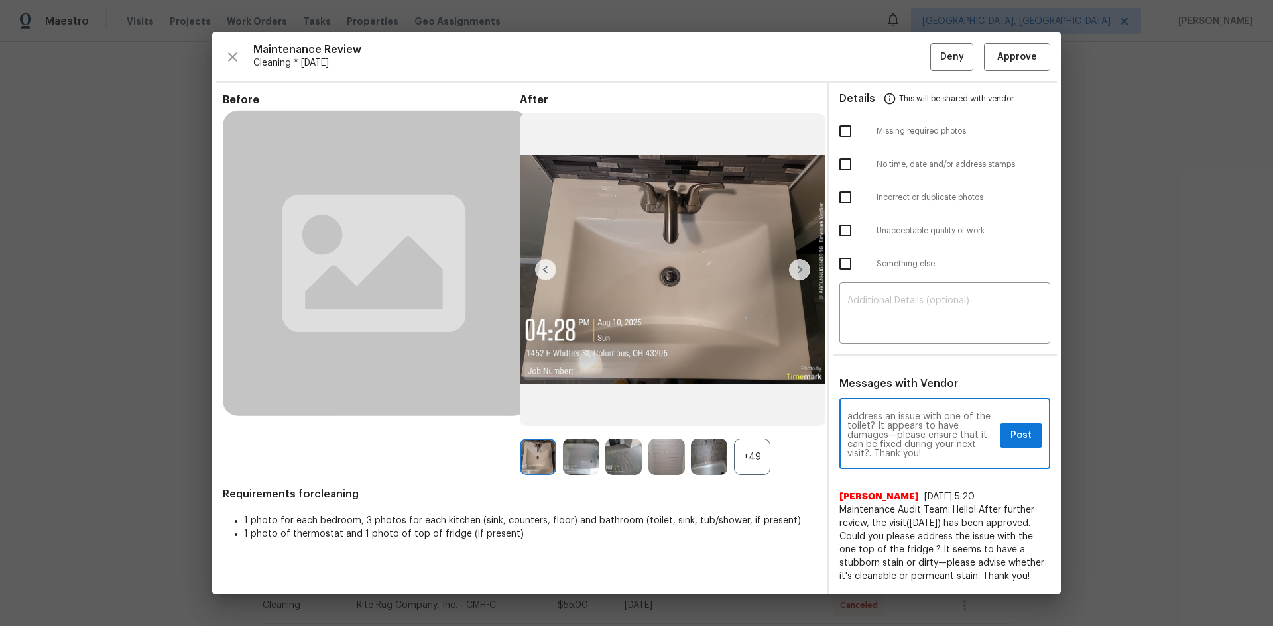
click at [685, 400] on textarea "Hello! After further review, the visit on [DATE], has been approved. Could you …" at bounding box center [920, 435] width 147 height 46
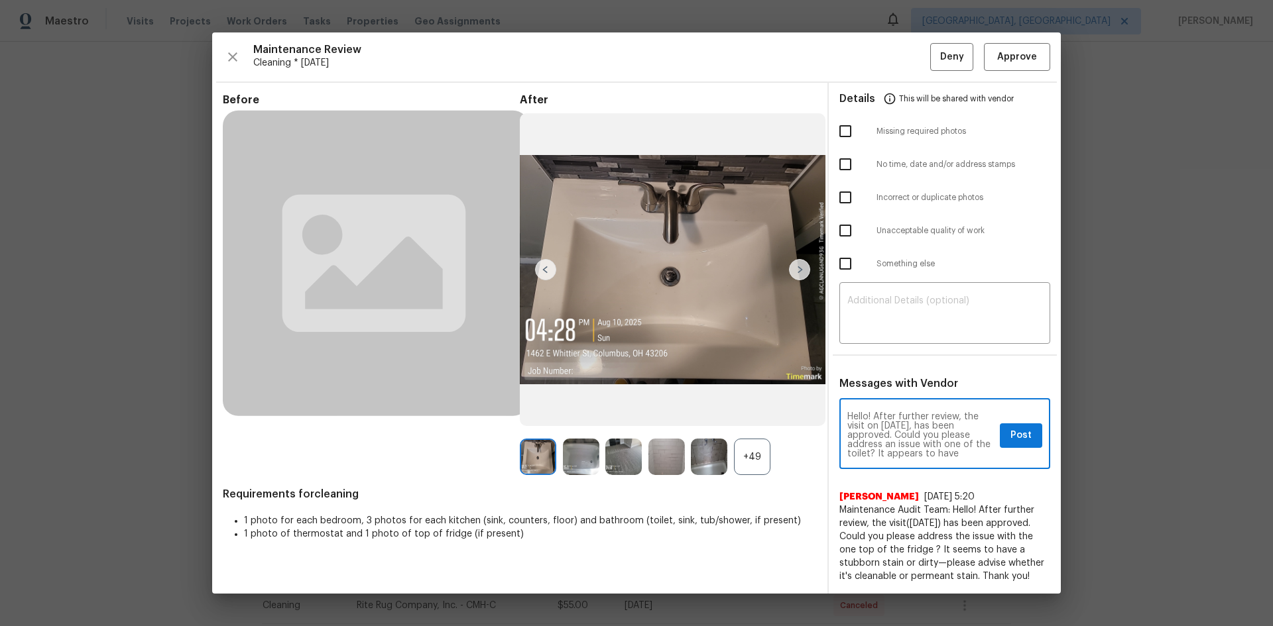
click at [685, 400] on textarea "Hello! After further review, the visit on [DATE], has been approved. Could you …" at bounding box center [920, 435] width 147 height 46
drag, startPoint x: 867, startPoint y: 455, endPoint x: 852, endPoint y: 452, distance: 15.5
click at [685, 400] on textarea "Hello! After further review, the visit on [DATE], has been approved. Could you …" at bounding box center [920, 435] width 147 height 46
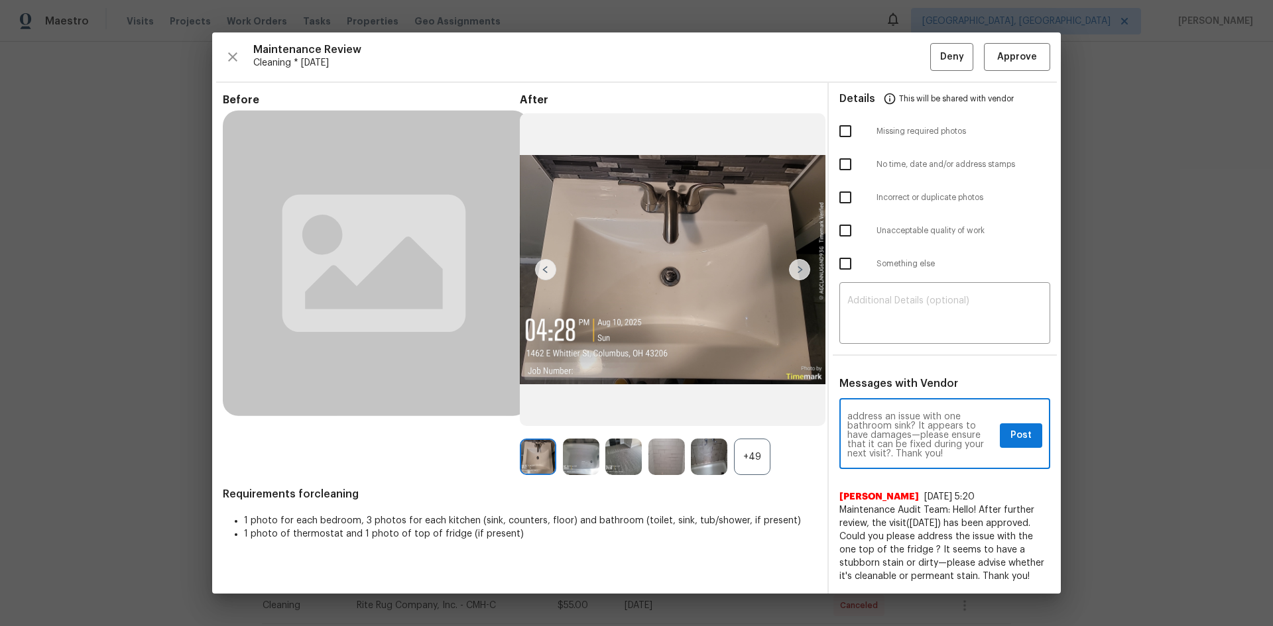
click at [685, 400] on textarea "Hello! After further review, the visit on [DATE], has been approved. Could you …" at bounding box center [920, 435] width 147 height 46
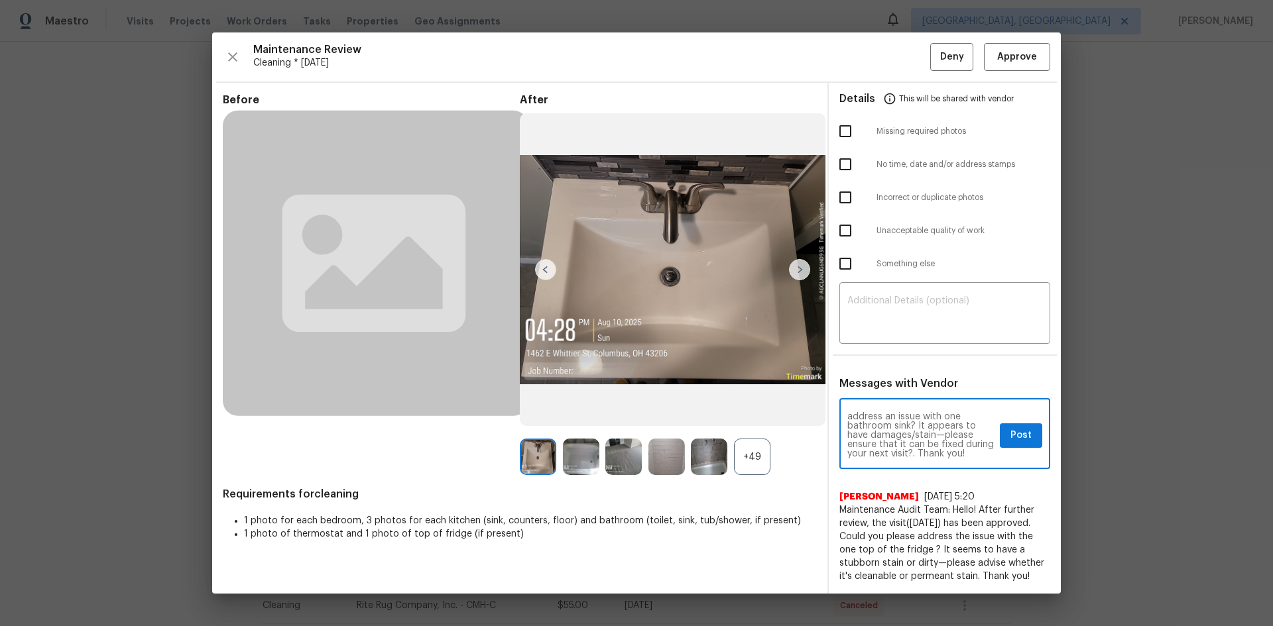
paste textarea "advise whether it can be cleaned or fixed"
click at [685, 400] on textarea "Hello! After further review, the visit on [DATE], has been approved. Could you …" at bounding box center [920, 435] width 147 height 46
type textarea "Hello! After further review, the visit on [DATE], has been approved. Could you …"
click at [685, 400] on span "Post" at bounding box center [1020, 436] width 21 height 17
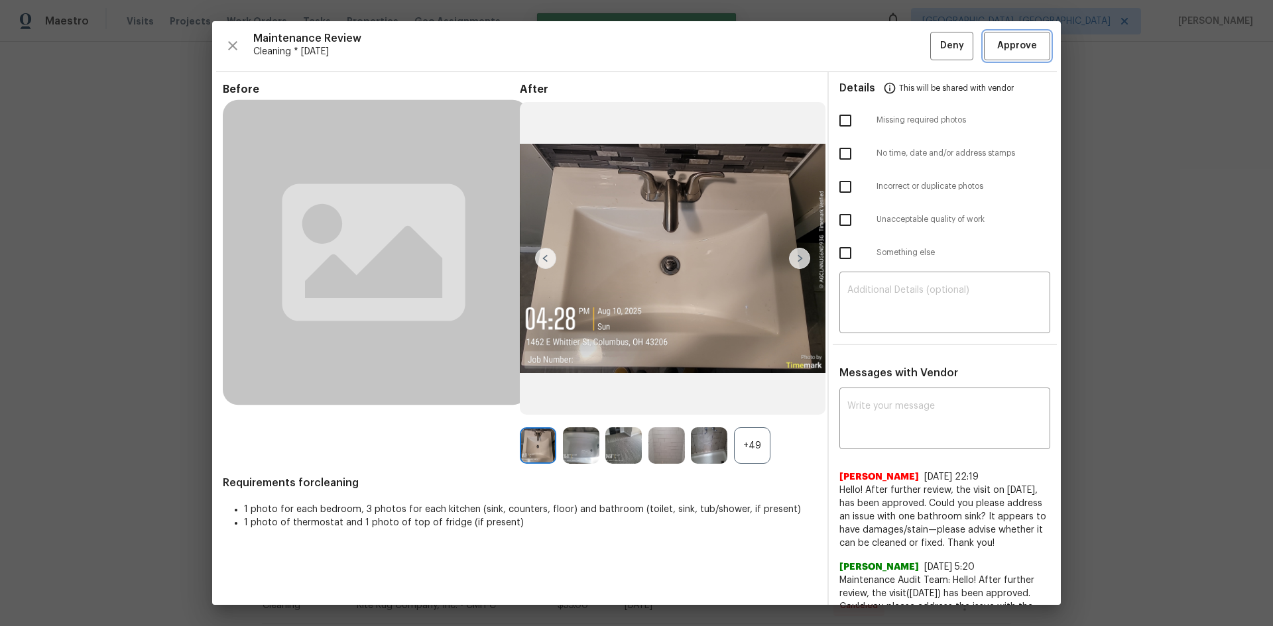
scroll to position [0, 0]
click at [685, 50] on span "Approve" at bounding box center [1017, 46] width 40 height 17
